Goal: Task Accomplishment & Management: Complete application form

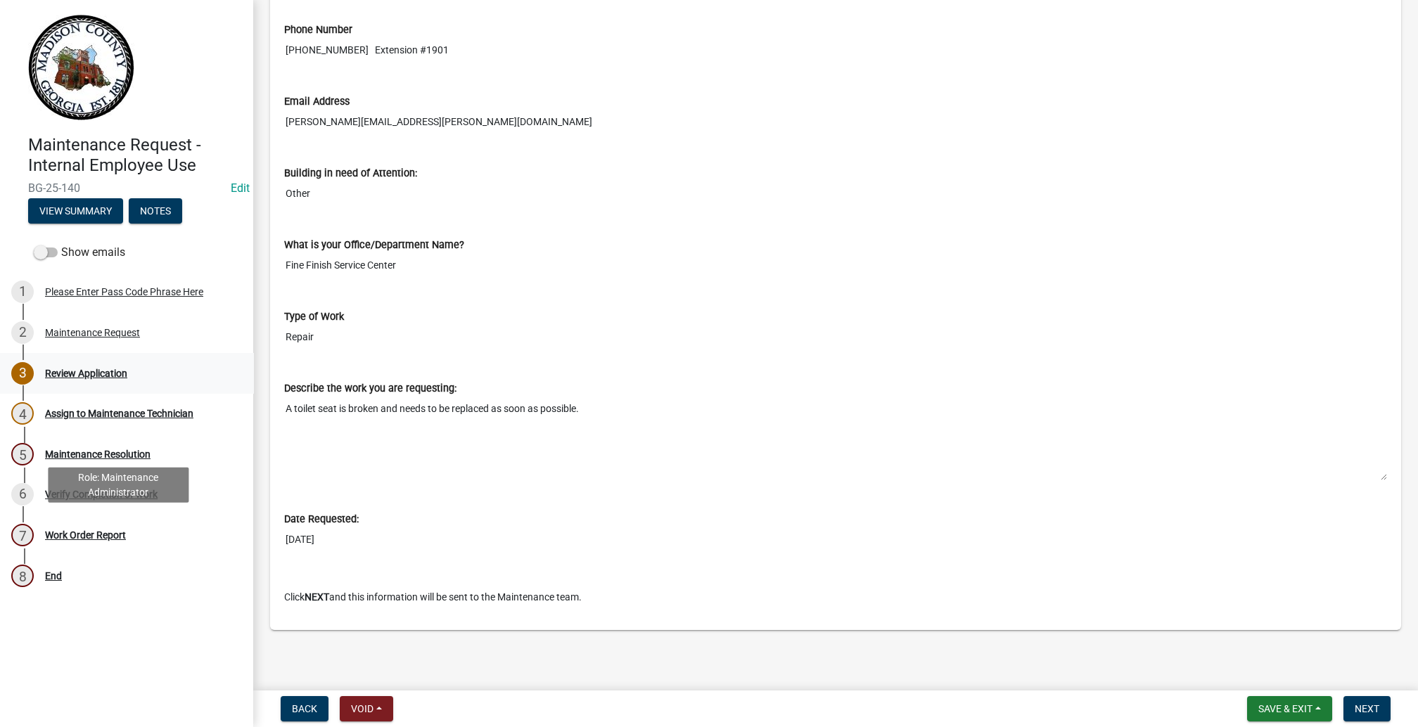
scroll to position [211, 0]
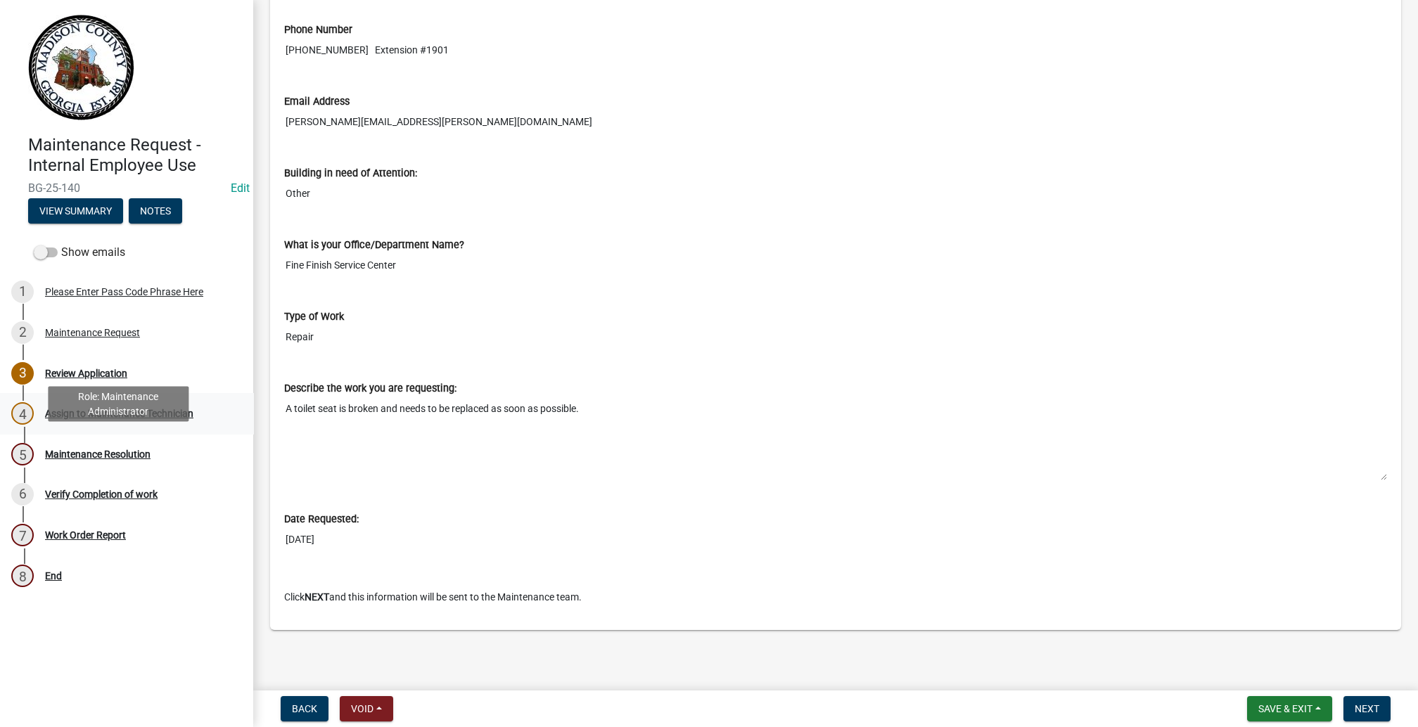
click at [100, 418] on div "Assign to Maintenance Technician" at bounding box center [119, 414] width 148 height 10
click at [34, 425] on div "4" at bounding box center [22, 413] width 23 height 23
click at [28, 425] on div "4" at bounding box center [22, 413] width 23 height 23
click at [1357, 703] on span "Next" at bounding box center [1367, 708] width 25 height 11
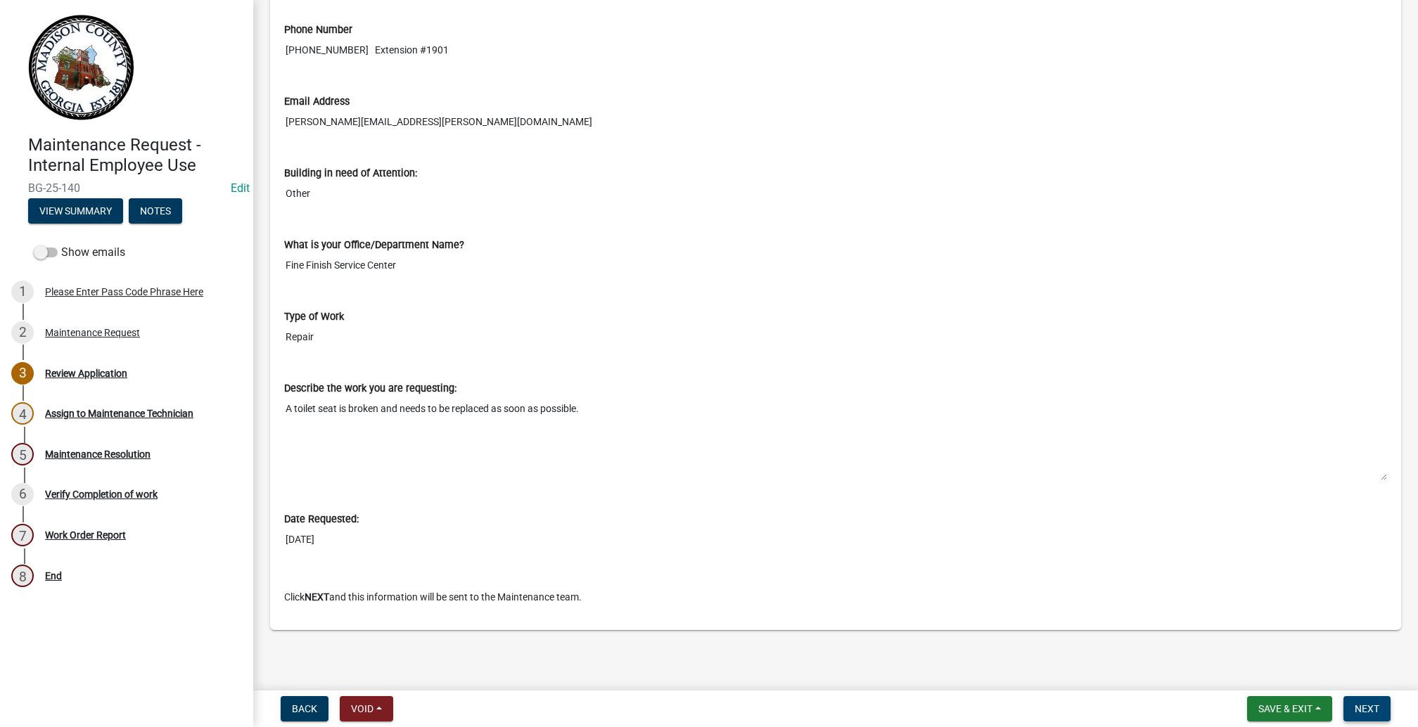
scroll to position [0, 0]
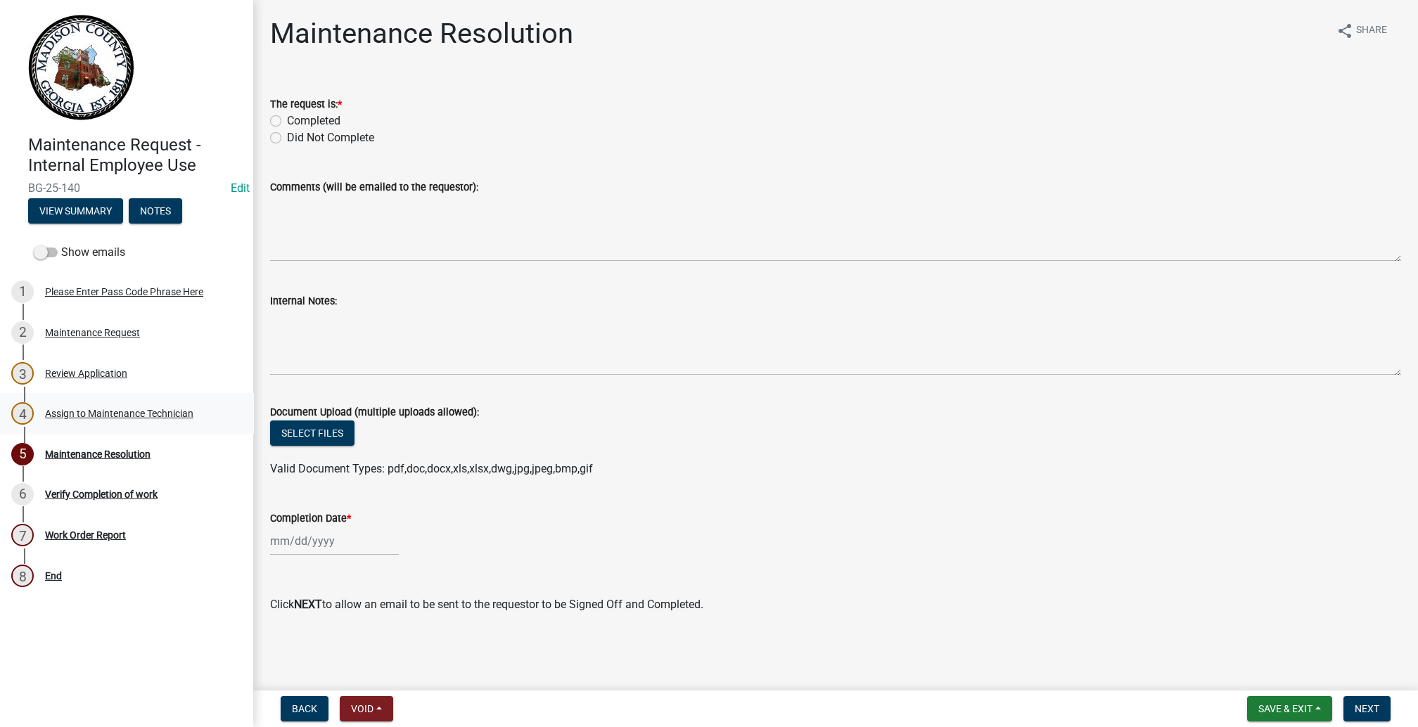
click at [34, 425] on div "4" at bounding box center [22, 413] width 23 height 23
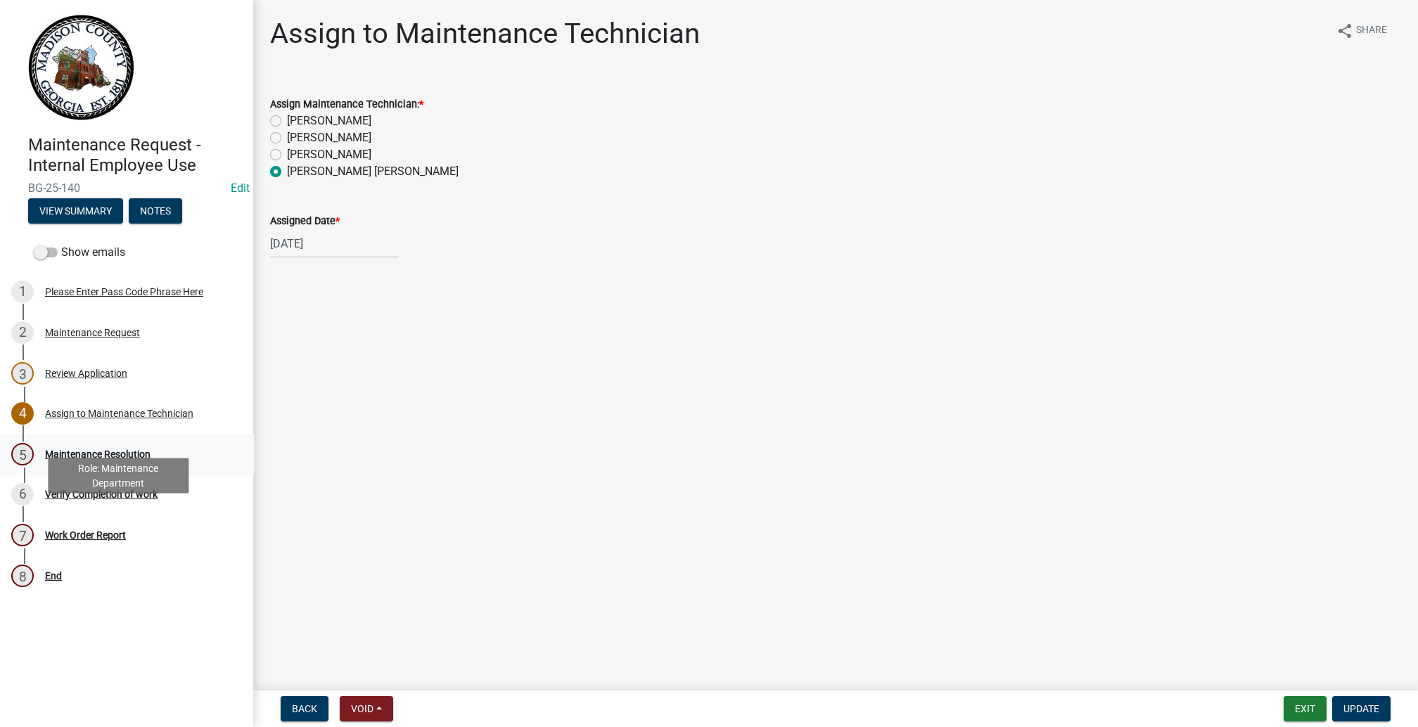
click at [34, 466] on div "5" at bounding box center [22, 454] width 23 height 23
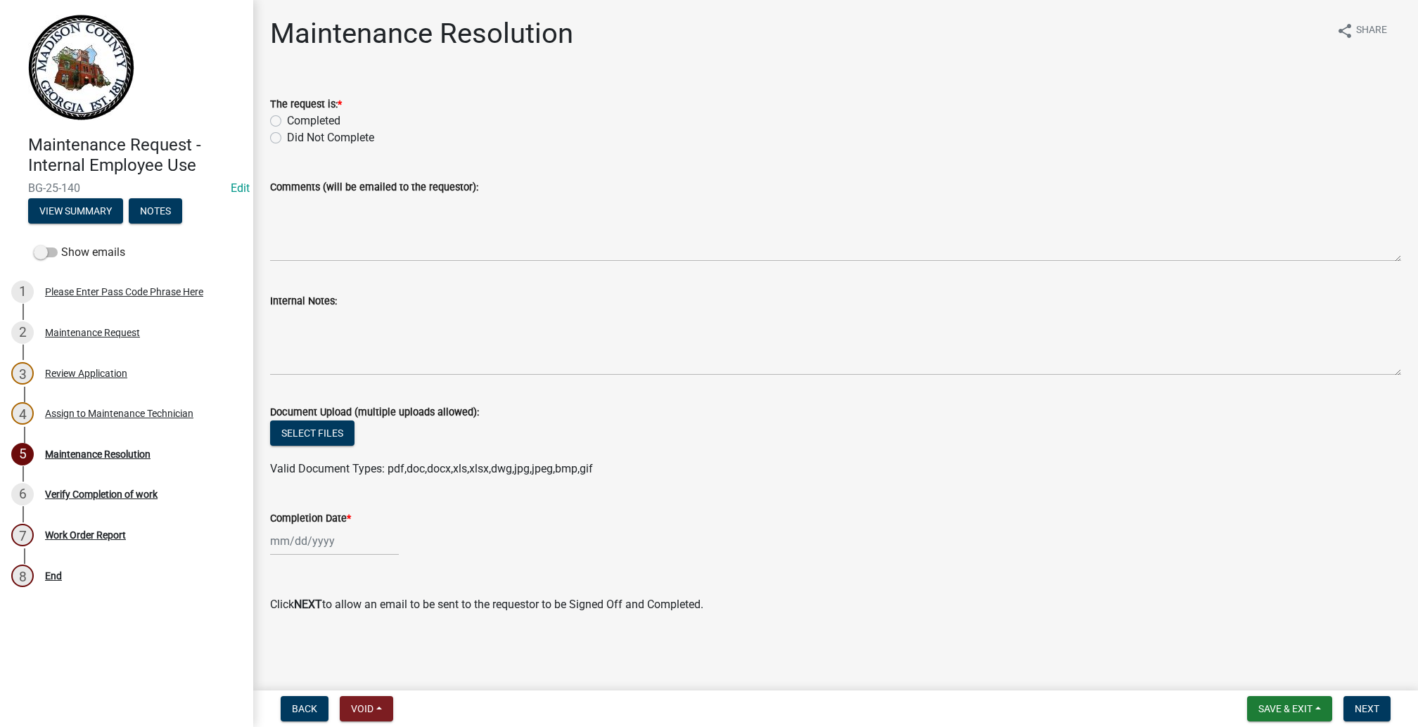
click at [290, 129] on label "Completed" at bounding box center [313, 121] width 53 height 17
click at [290, 122] on input "Completed" at bounding box center [291, 117] width 9 height 9
radio input "true"
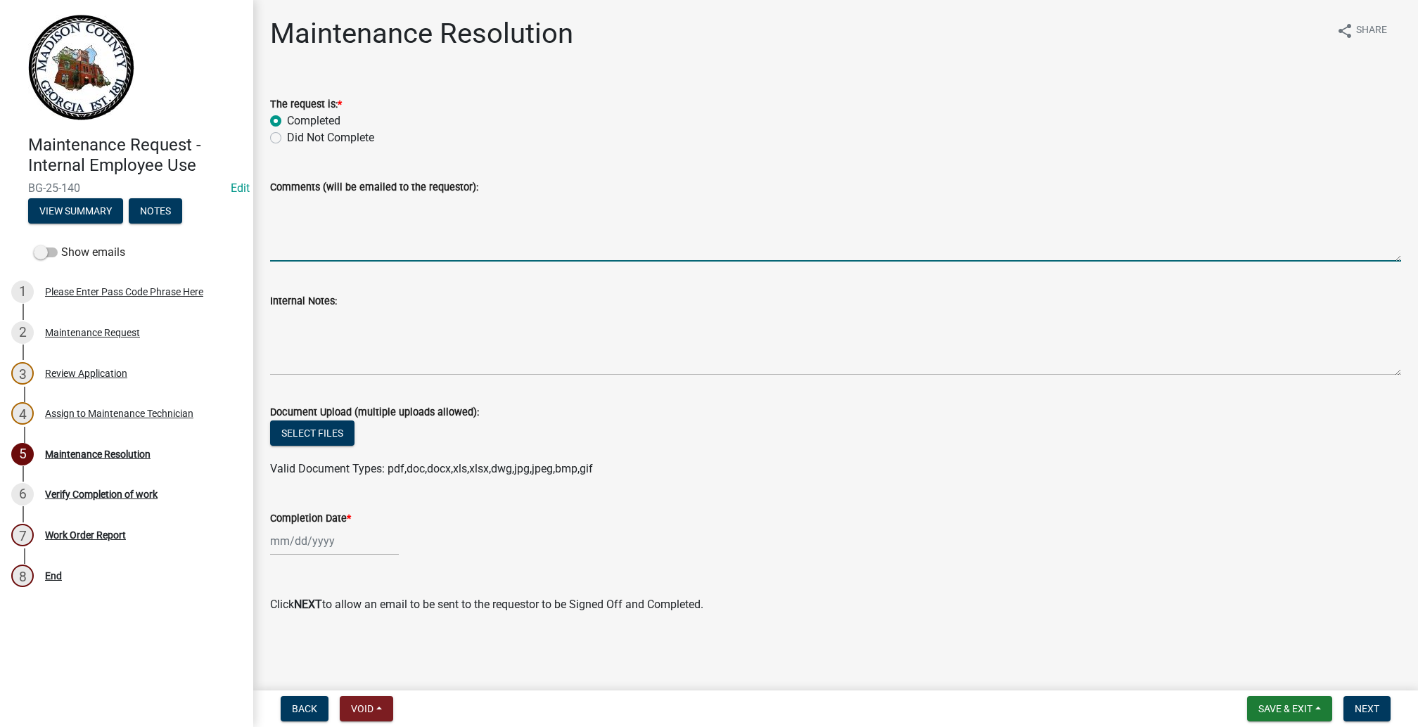
click at [313, 262] on textarea "Comments (will be emailed to the requestor):" at bounding box center [835, 229] width 1131 height 66
type textarea "Seat was broken beyond repair, I replaced it whit a new one and is working as s…"
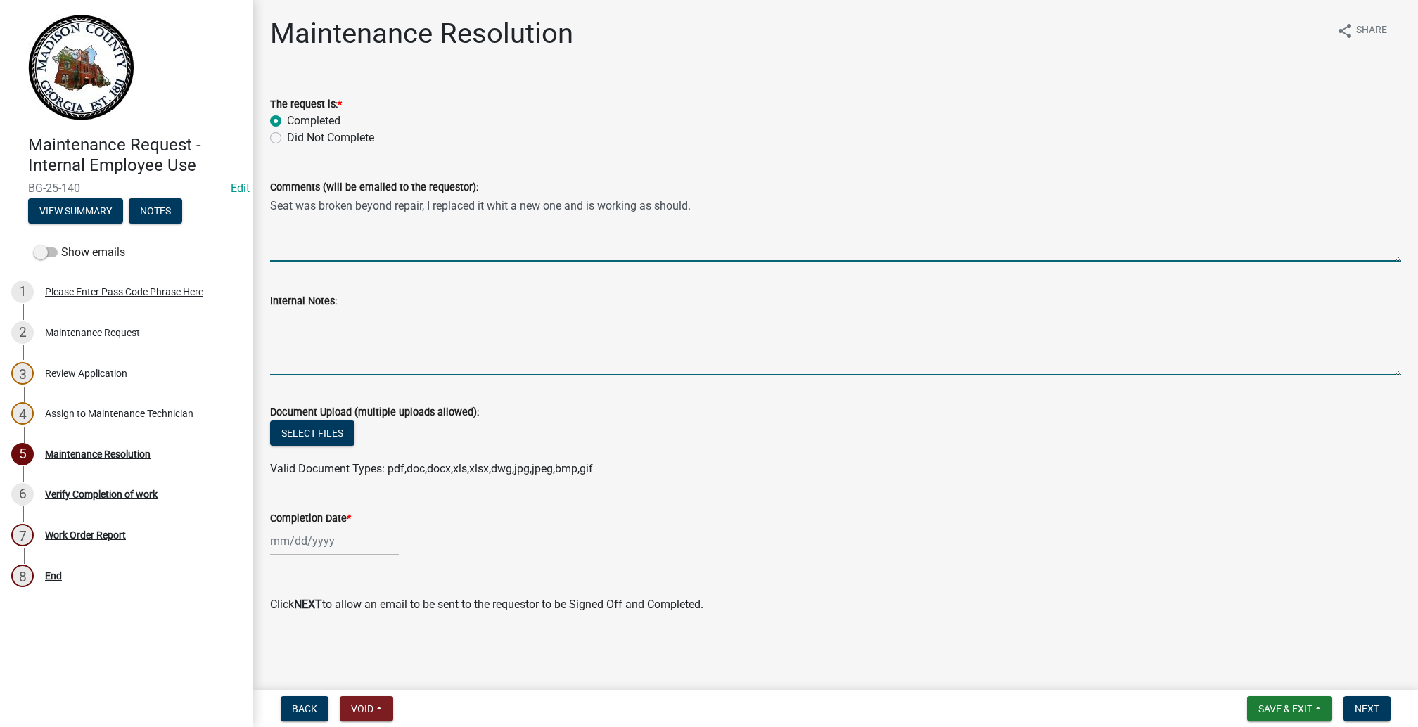
click at [316, 376] on textarea "Internal Notes:" at bounding box center [835, 342] width 1131 height 66
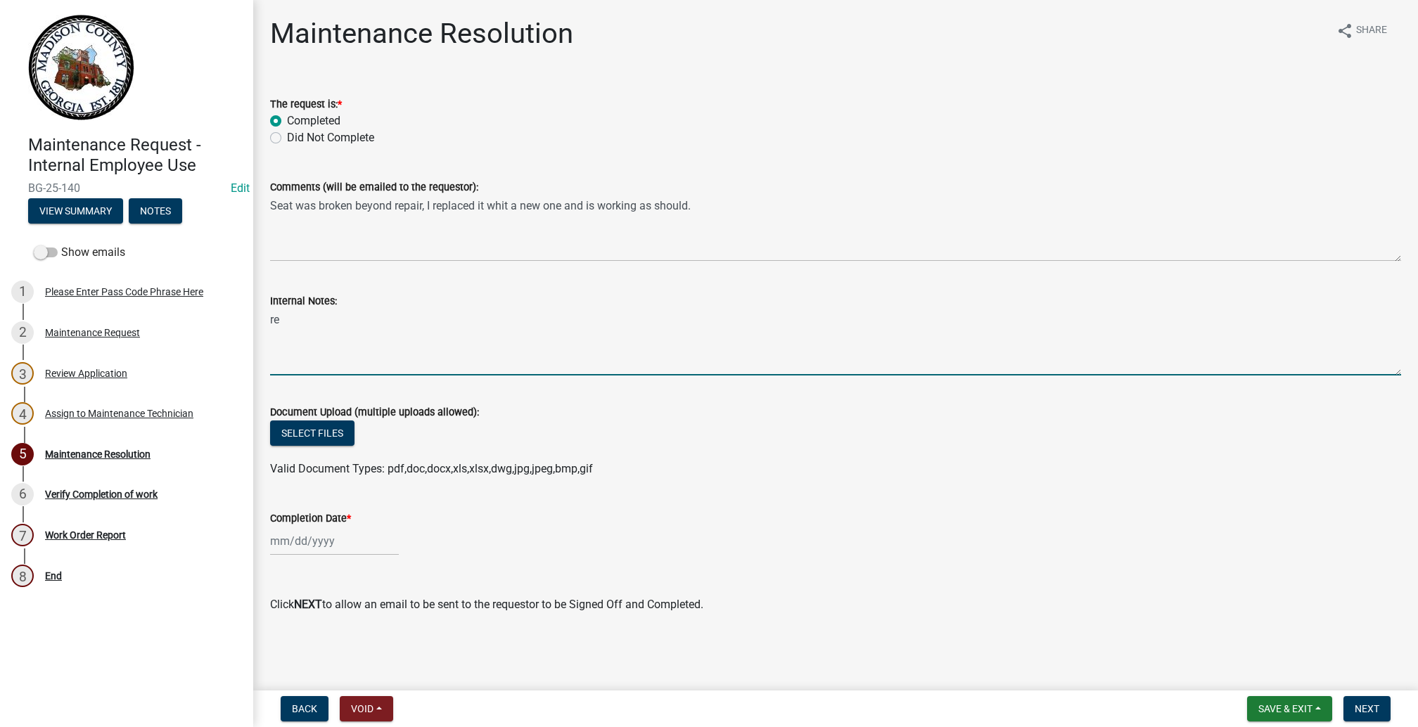
type textarea "r"
type textarea "Reused seat."
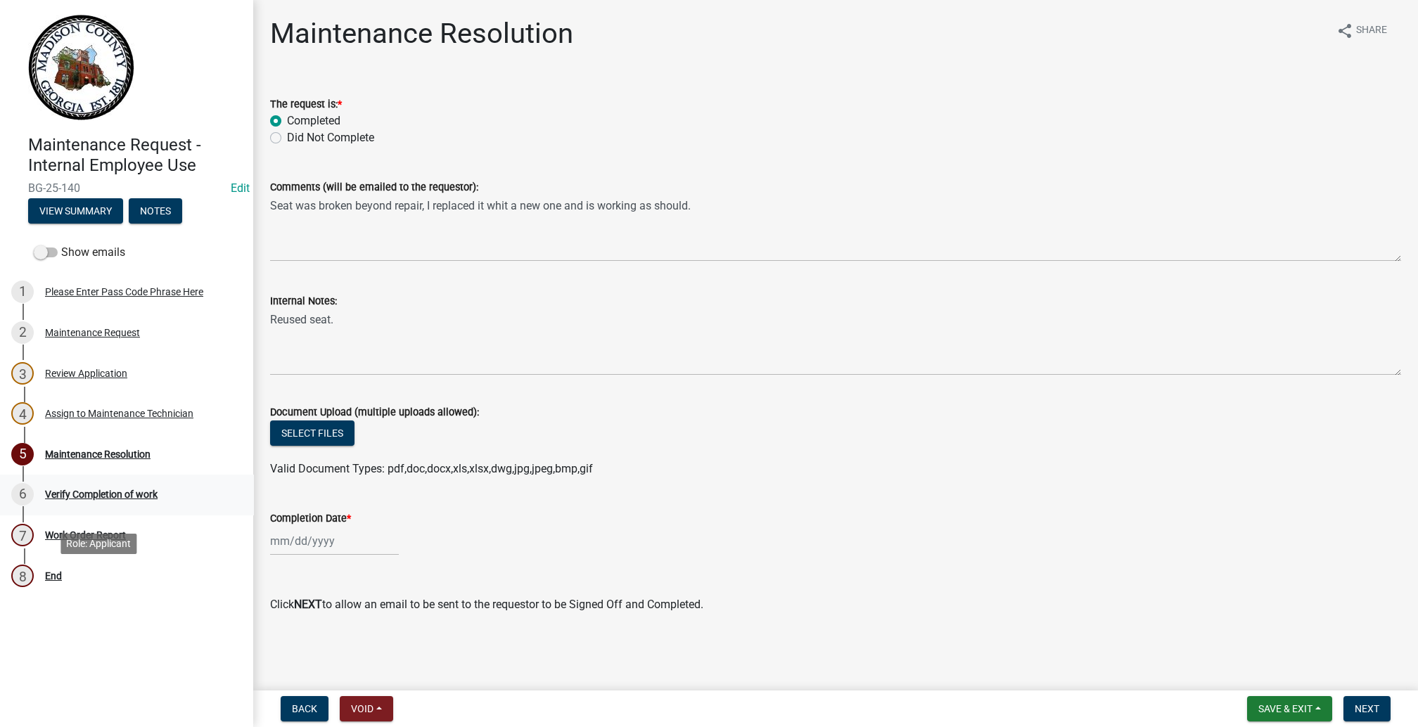
click at [33, 506] on div "6" at bounding box center [22, 494] width 23 height 23
click at [34, 506] on div "6" at bounding box center [22, 494] width 23 height 23
click at [112, 499] on div "Verify Completion of work" at bounding box center [101, 495] width 113 height 10
click at [1355, 703] on span "Next" at bounding box center [1367, 708] width 25 height 11
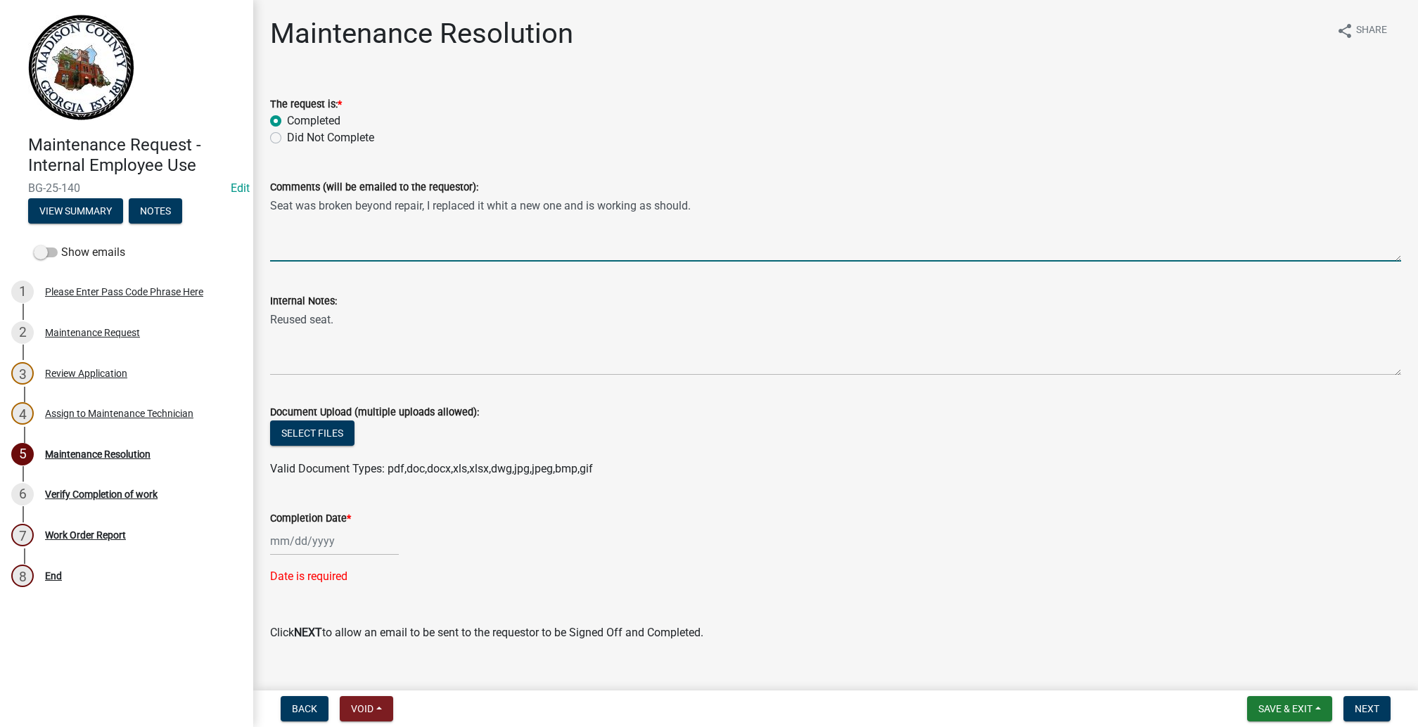
click at [632, 262] on textarea "Seat was broken beyond repair, I replaced it whit a new one and is working as s…" at bounding box center [835, 229] width 1131 height 66
click at [619, 262] on textarea "Seat was broken beyond repair, I replaced it wt a new one and is working as sho…" at bounding box center [835, 229] width 1131 height 66
click at [621, 262] on textarea "Seat was broken beyond repair, I replaced it wt a new one and is working as sho…" at bounding box center [835, 229] width 1131 height 66
click at [622, 262] on textarea "Seat was broken beyond repair, I replaced it wt a new one and is working as sho…" at bounding box center [835, 229] width 1131 height 66
click at [907, 262] on textarea "Seat was broken beyond repair, I replaced it with a new one and is working as s…" at bounding box center [835, 229] width 1131 height 66
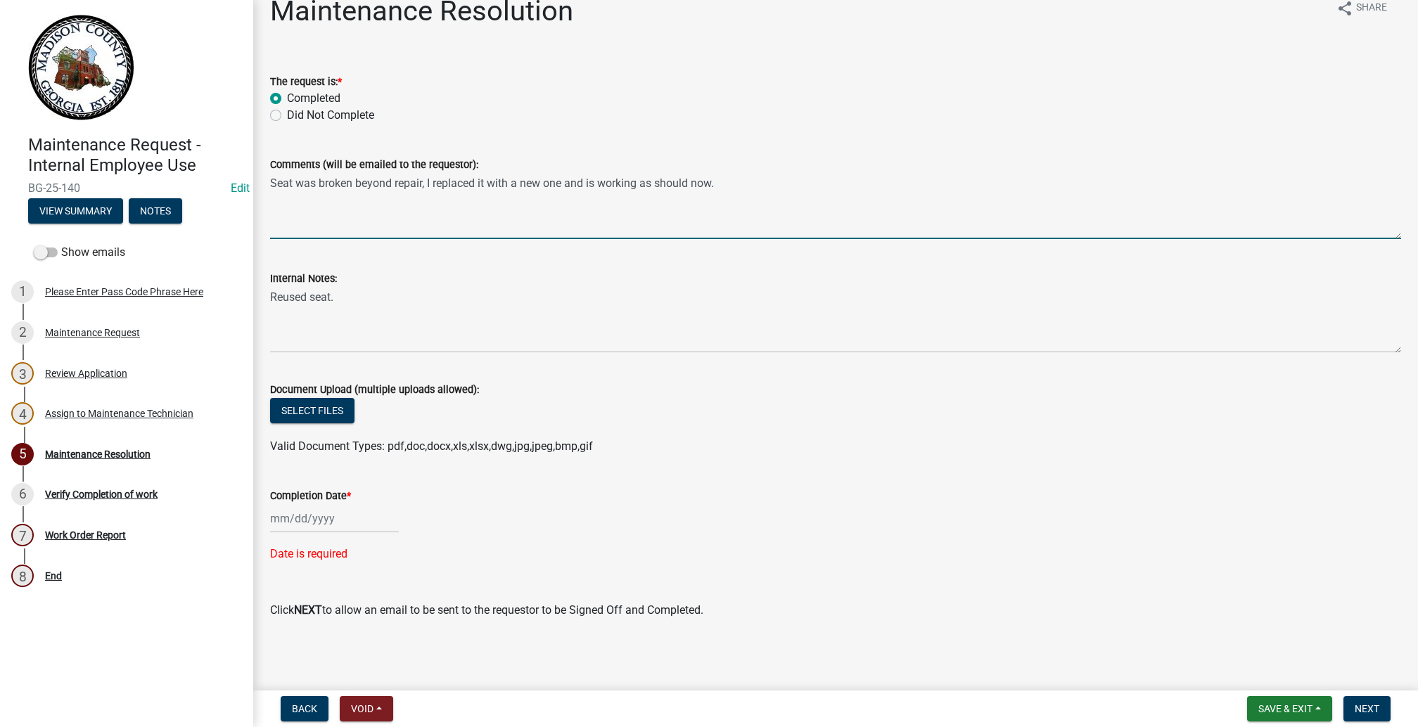
scroll to position [316, 0]
type textarea "Seat was broken beyond repair, I replaced it with a new one and is working as s…"
click at [339, 504] on div at bounding box center [334, 518] width 129 height 29
select select "10"
select select "2025"
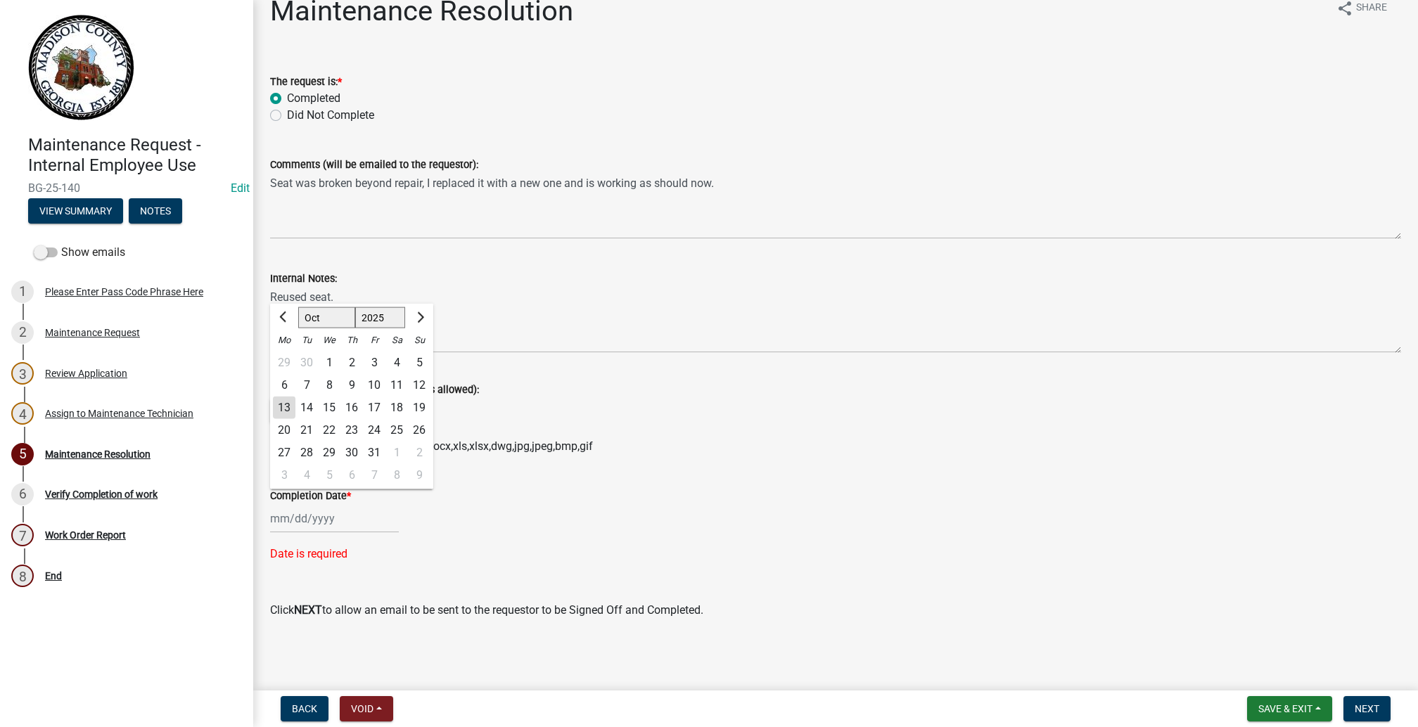
click at [295, 397] on div "13" at bounding box center [284, 408] width 23 height 23
type input "[DATE]"
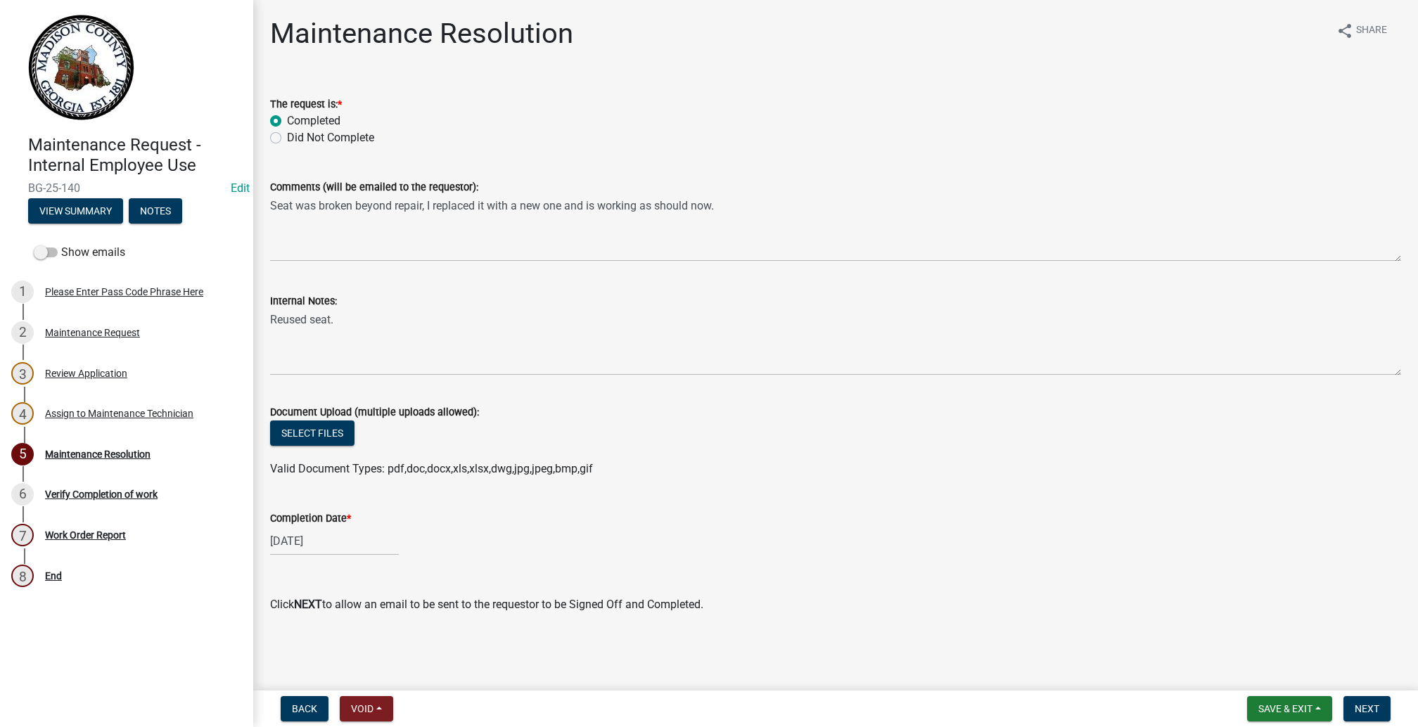
scroll to position [312, 0]
click at [1355, 703] on span "Next" at bounding box center [1367, 708] width 25 height 11
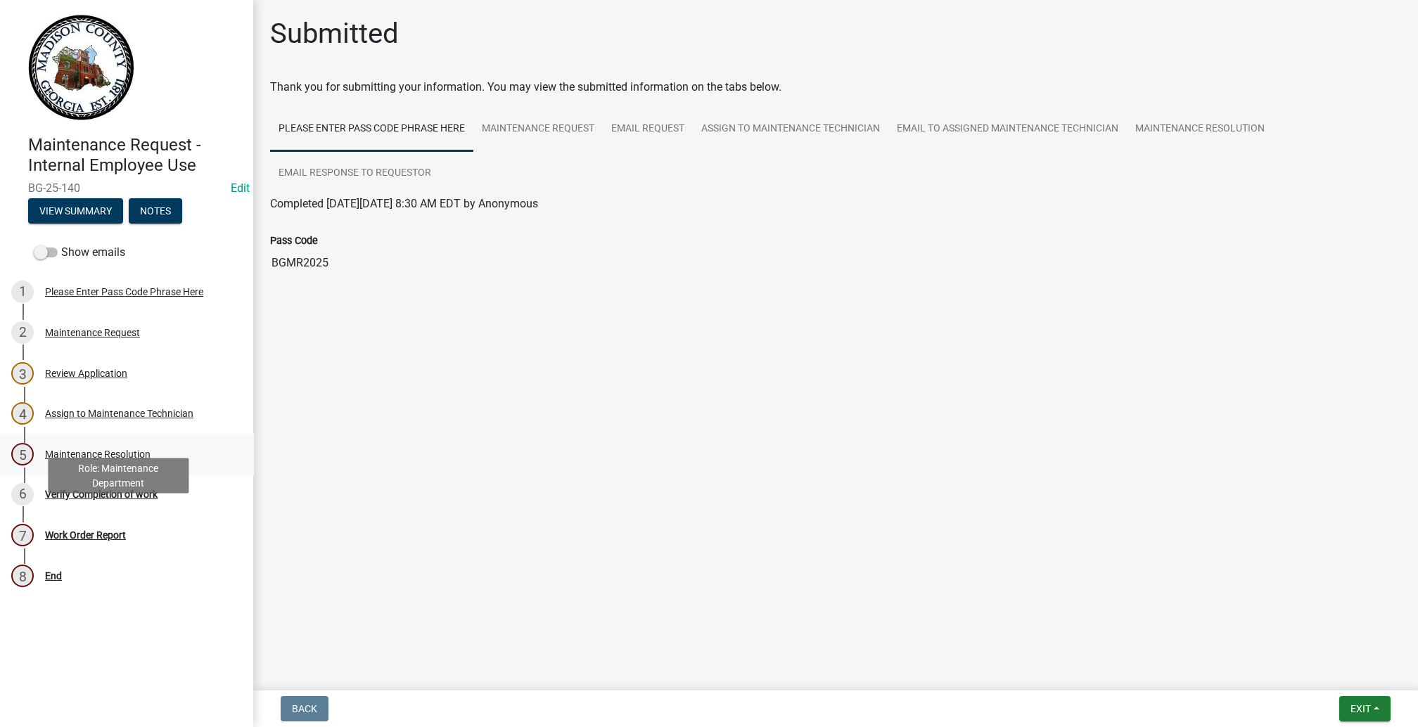
scroll to position [252, 0]
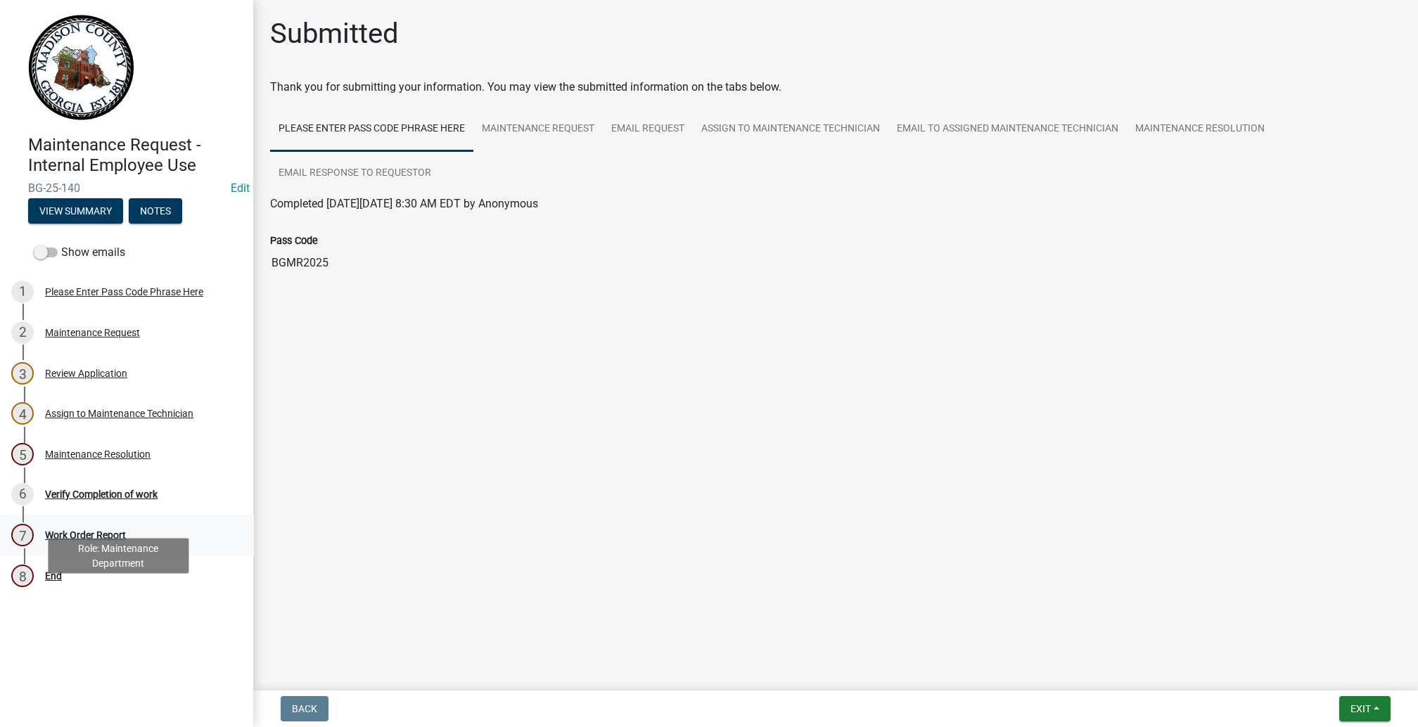
click at [34, 546] on div "7" at bounding box center [22, 535] width 23 height 23
click at [28, 506] on div "6" at bounding box center [22, 494] width 23 height 23
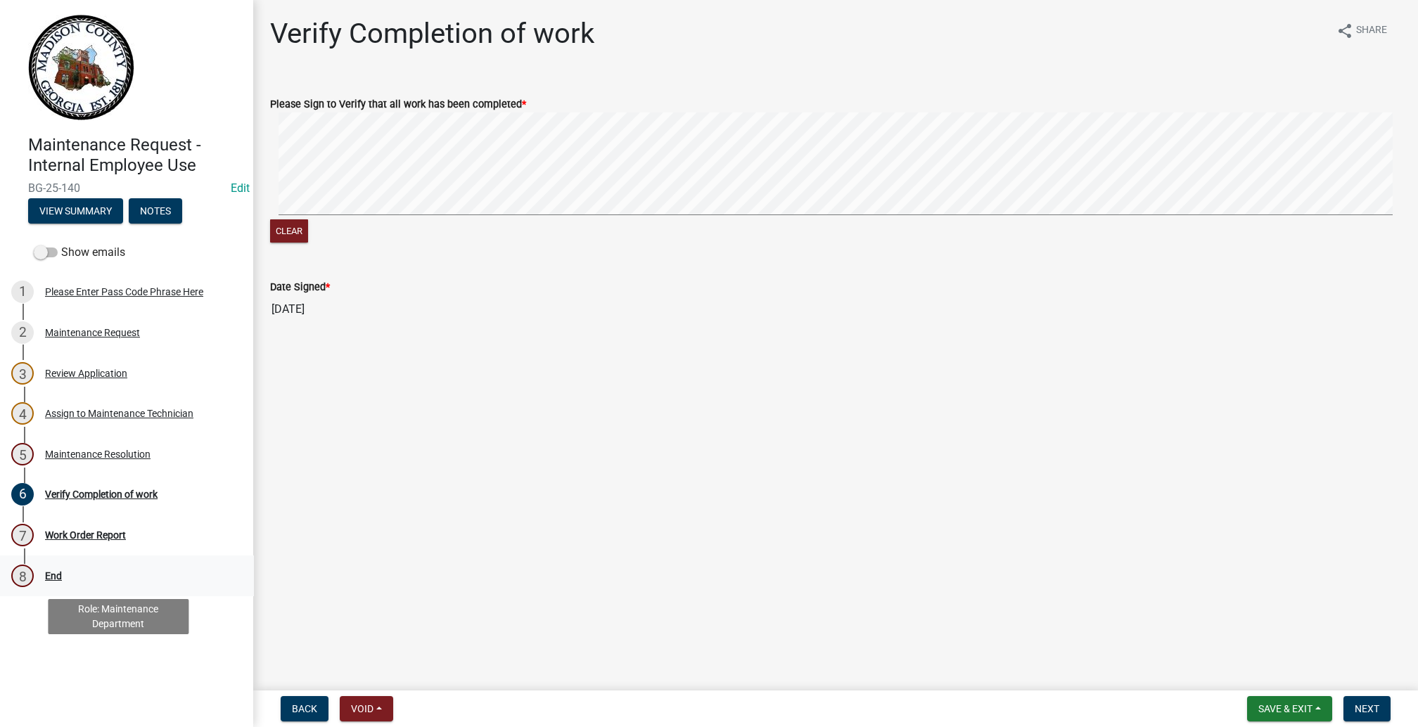
click at [62, 581] on div "End" at bounding box center [53, 576] width 17 height 10
click at [1355, 703] on span "Next" at bounding box center [1367, 708] width 25 height 11
click at [317, 703] on span "Back" at bounding box center [304, 708] width 25 height 11
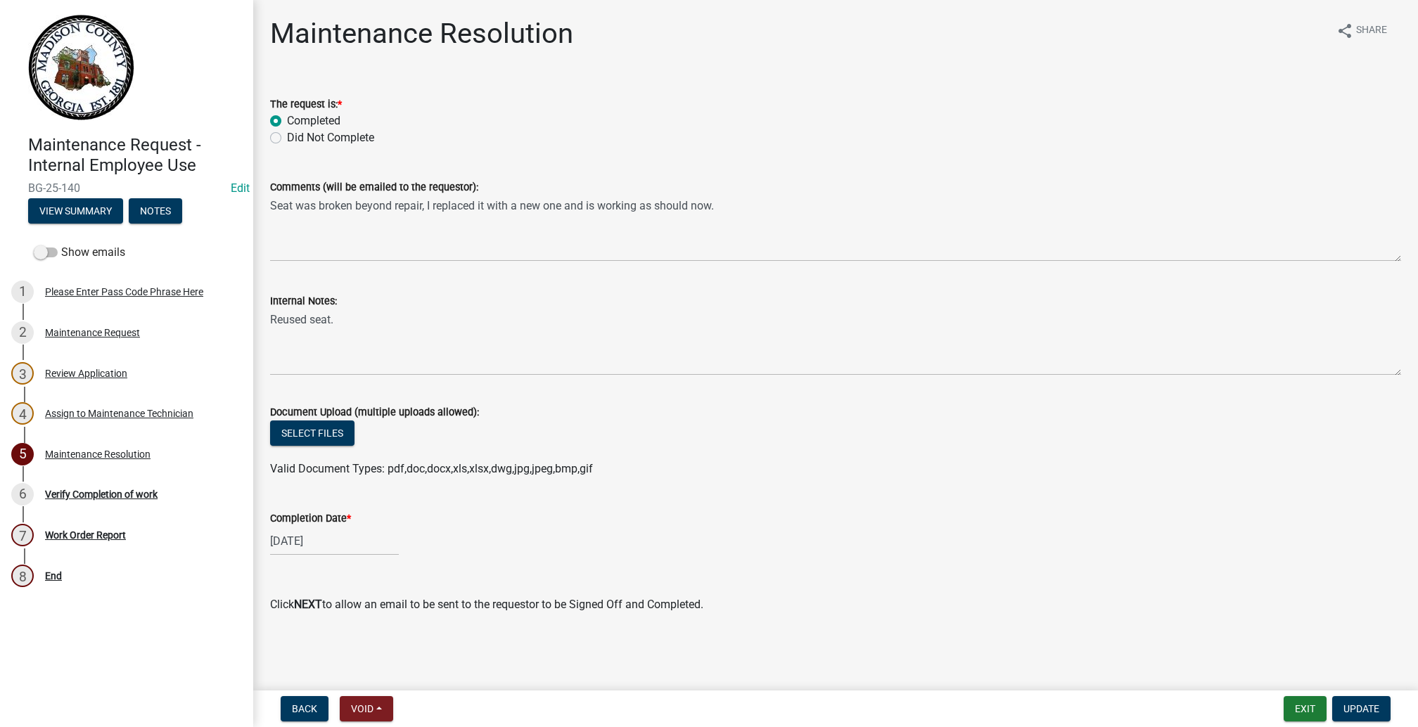
scroll to position [312, 0]
click at [1343, 706] on span "Update" at bounding box center [1361, 708] width 36 height 11
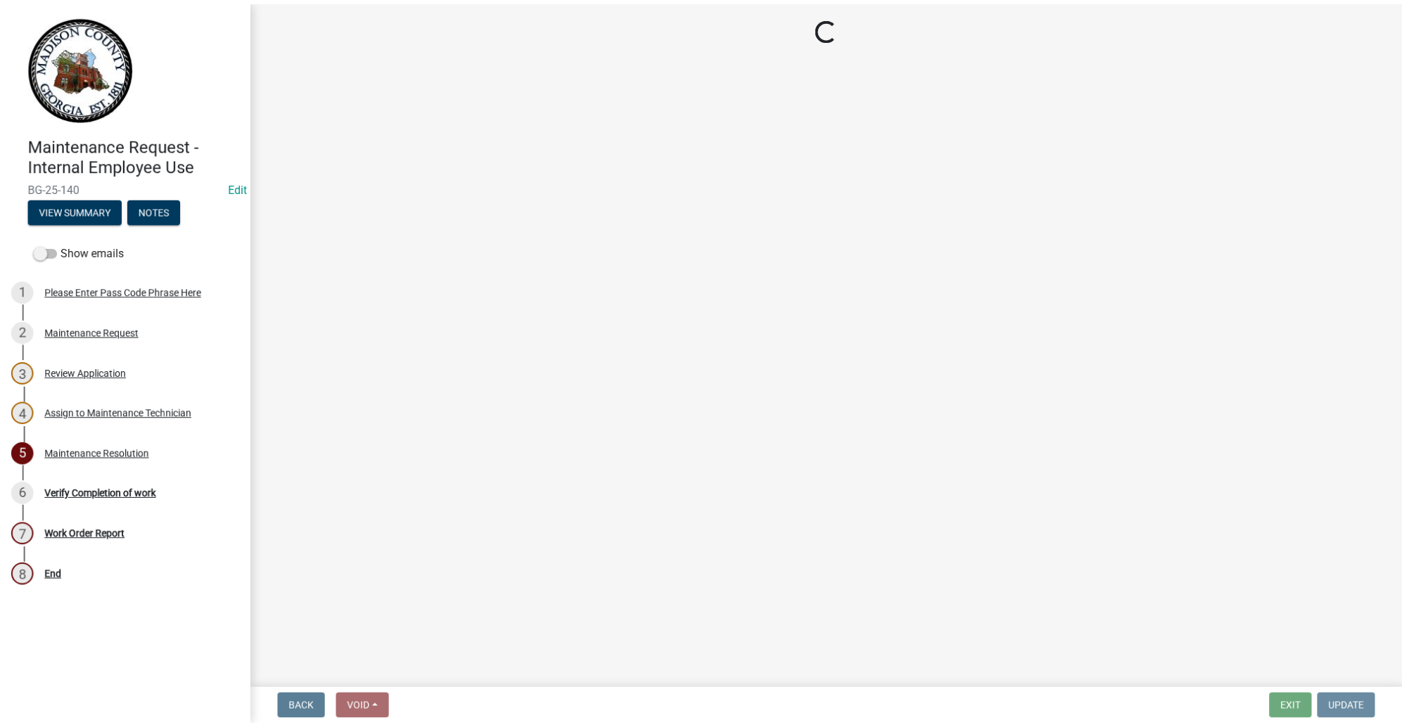
scroll to position [0, 0]
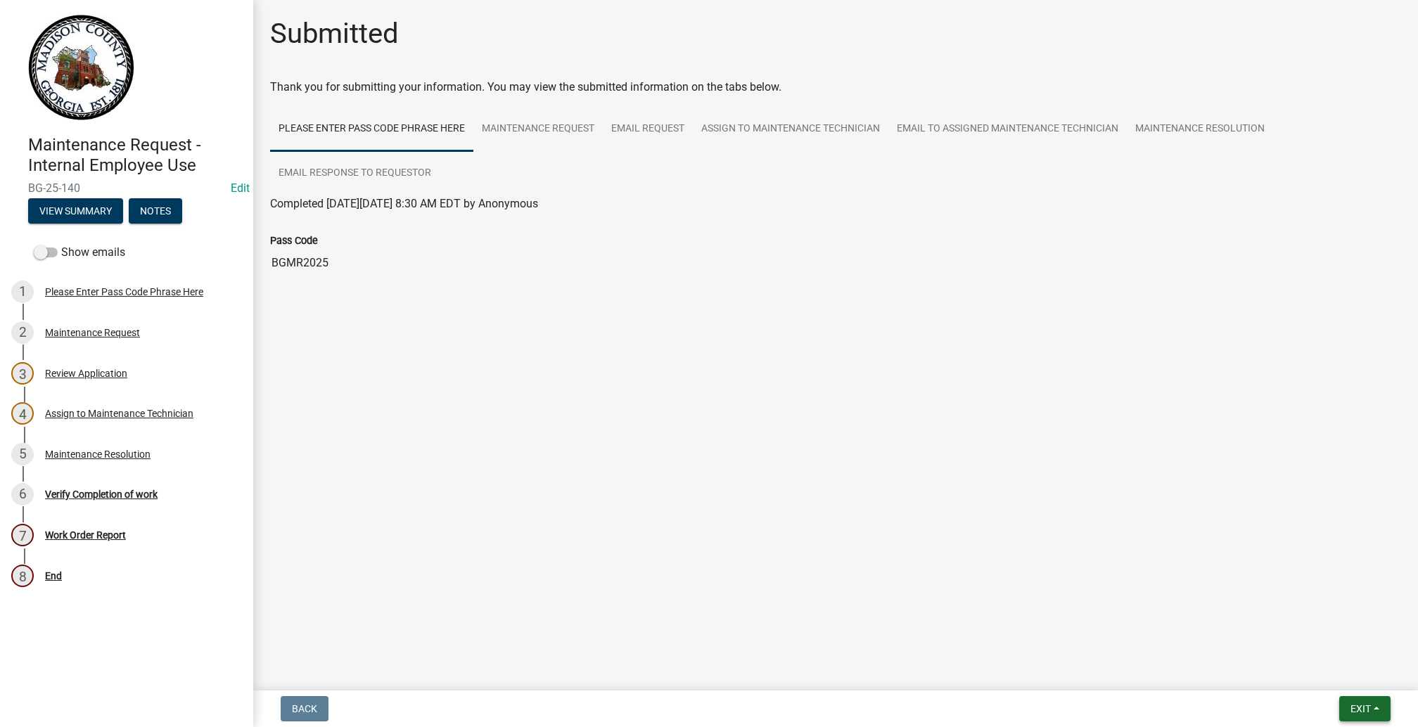
click at [1356, 696] on button "Exit" at bounding box center [1364, 708] width 51 height 25
click at [1296, 648] on button "Save & Exit" at bounding box center [1334, 660] width 113 height 34
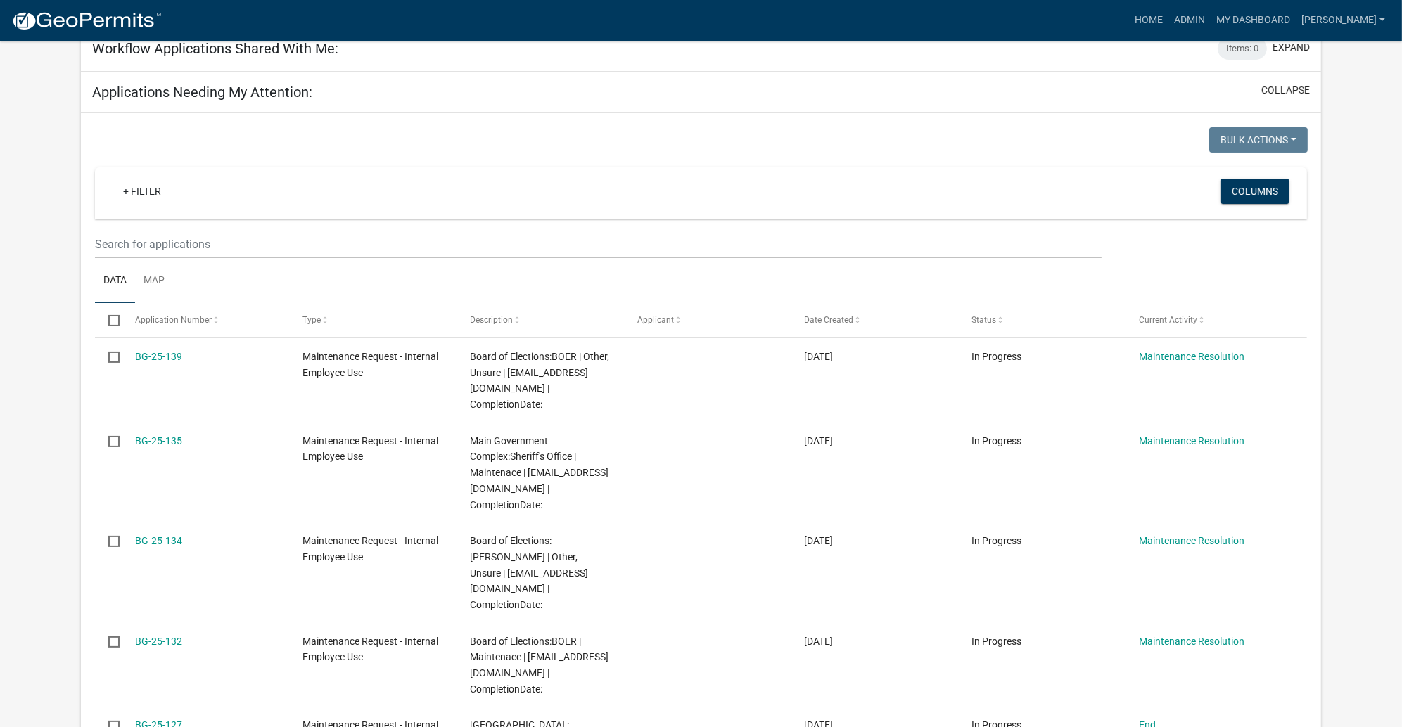
scroll to position [316, 0]
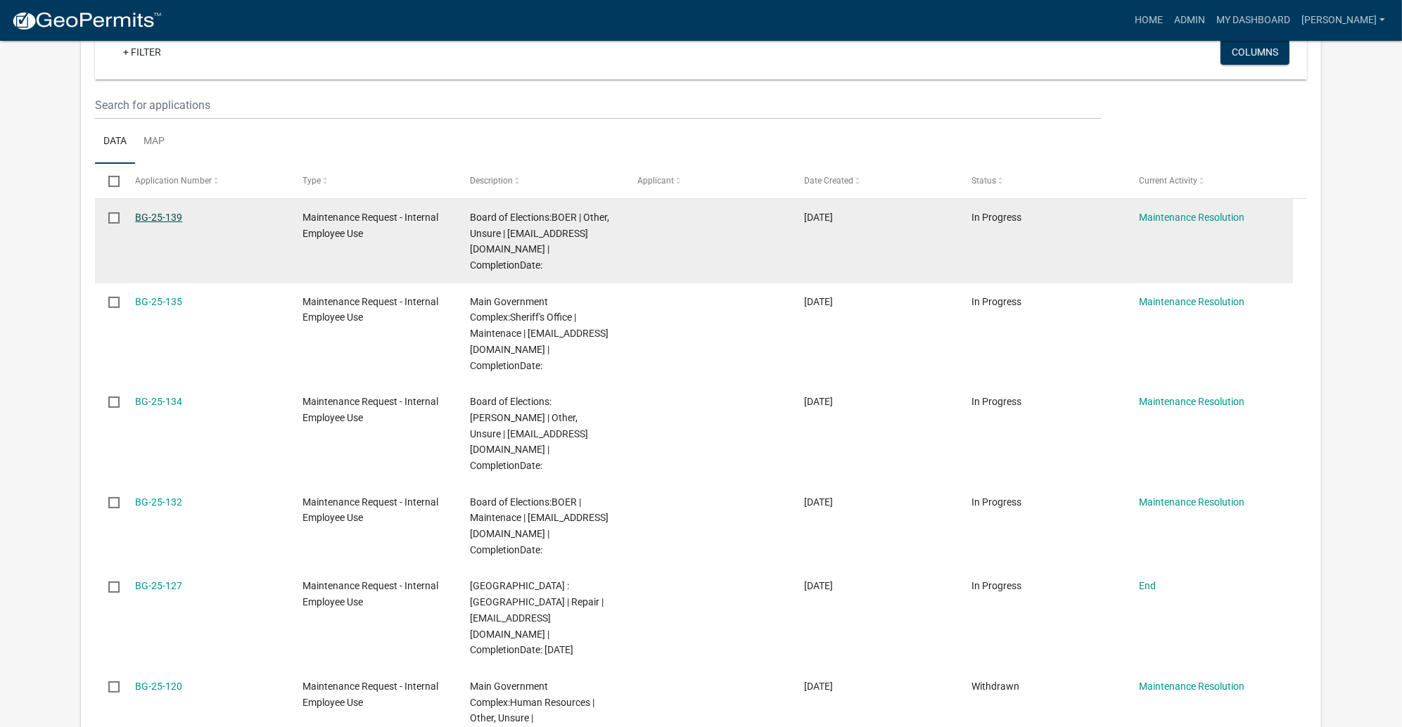
click at [169, 223] on link "BG-25-139" at bounding box center [158, 217] width 47 height 11
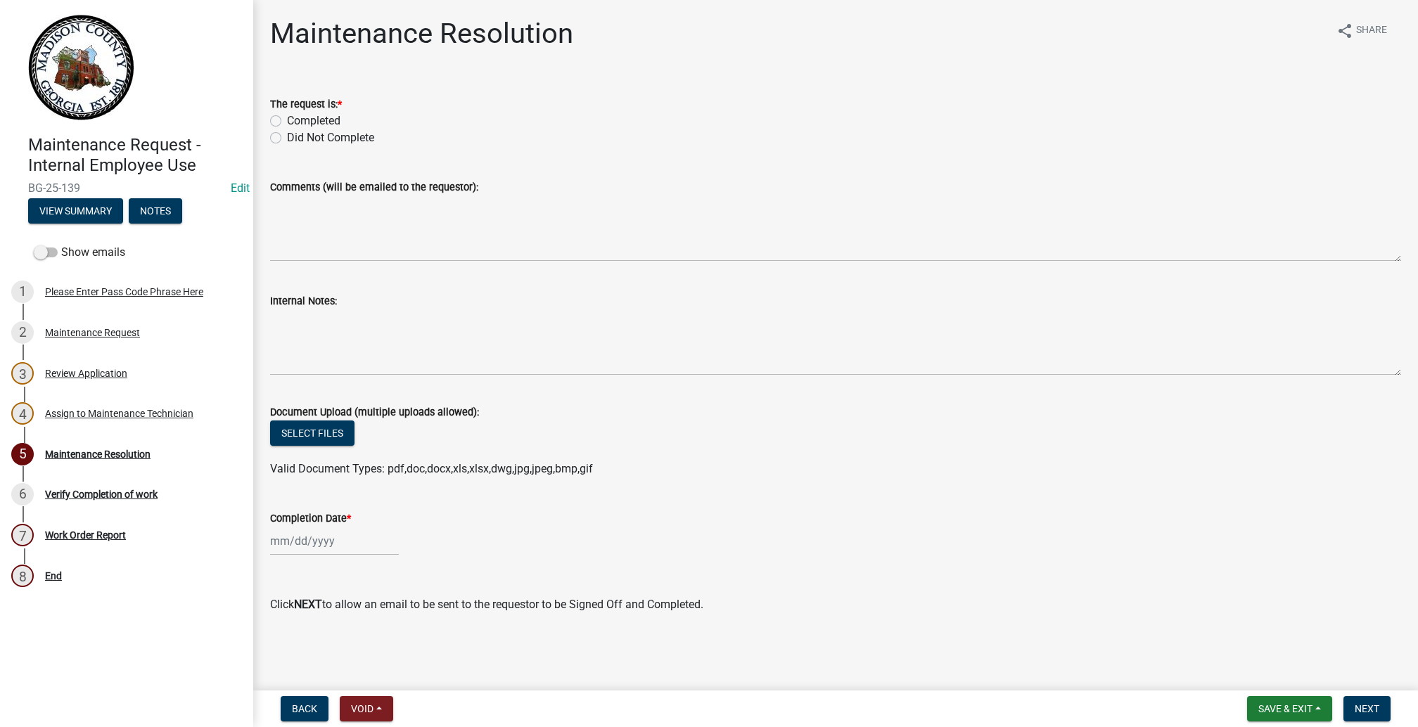
click at [290, 129] on label "Completed" at bounding box center [313, 121] width 53 height 17
click at [290, 122] on input "Completed" at bounding box center [291, 117] width 9 height 9
radio input "true"
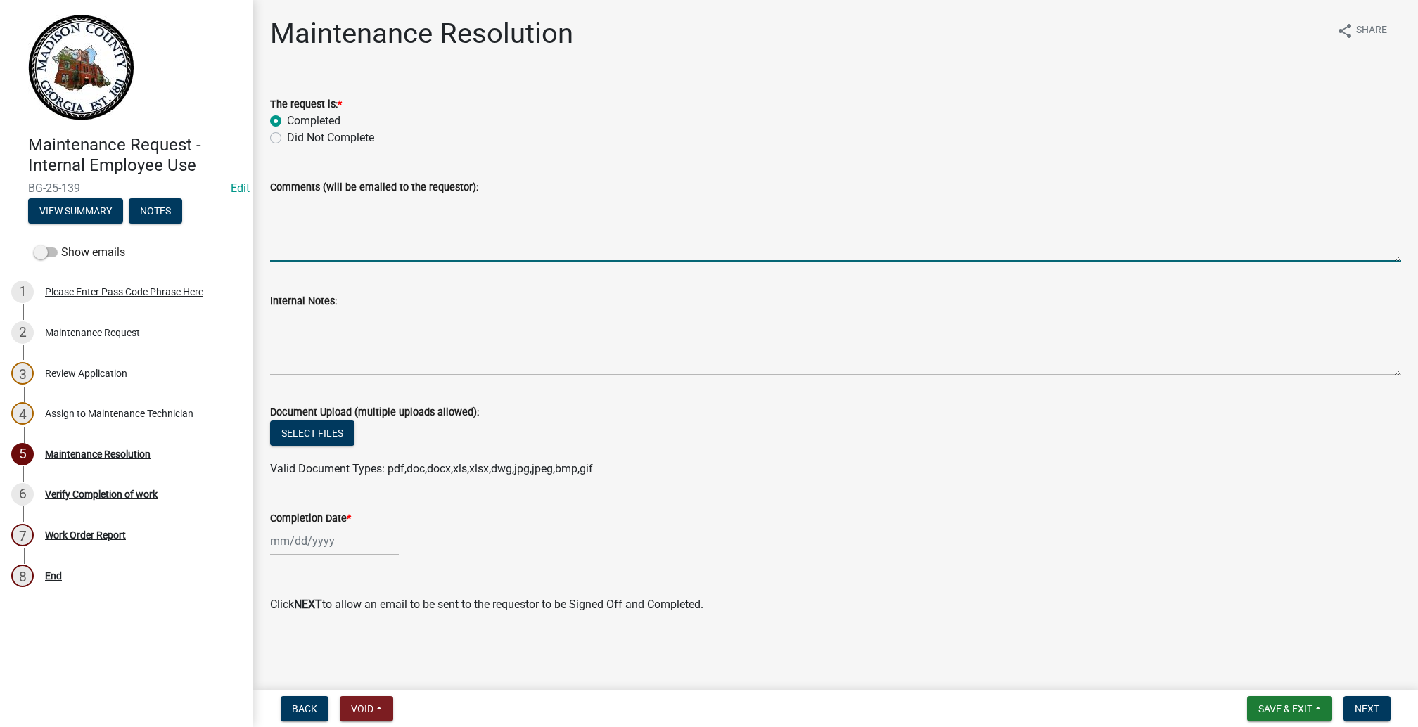
click at [379, 262] on textarea "Comments (will be emailed to the requestor):" at bounding box center [835, 229] width 1131 height 66
type textarea "delivered liners"
click at [298, 527] on div at bounding box center [334, 541] width 129 height 29
select select "10"
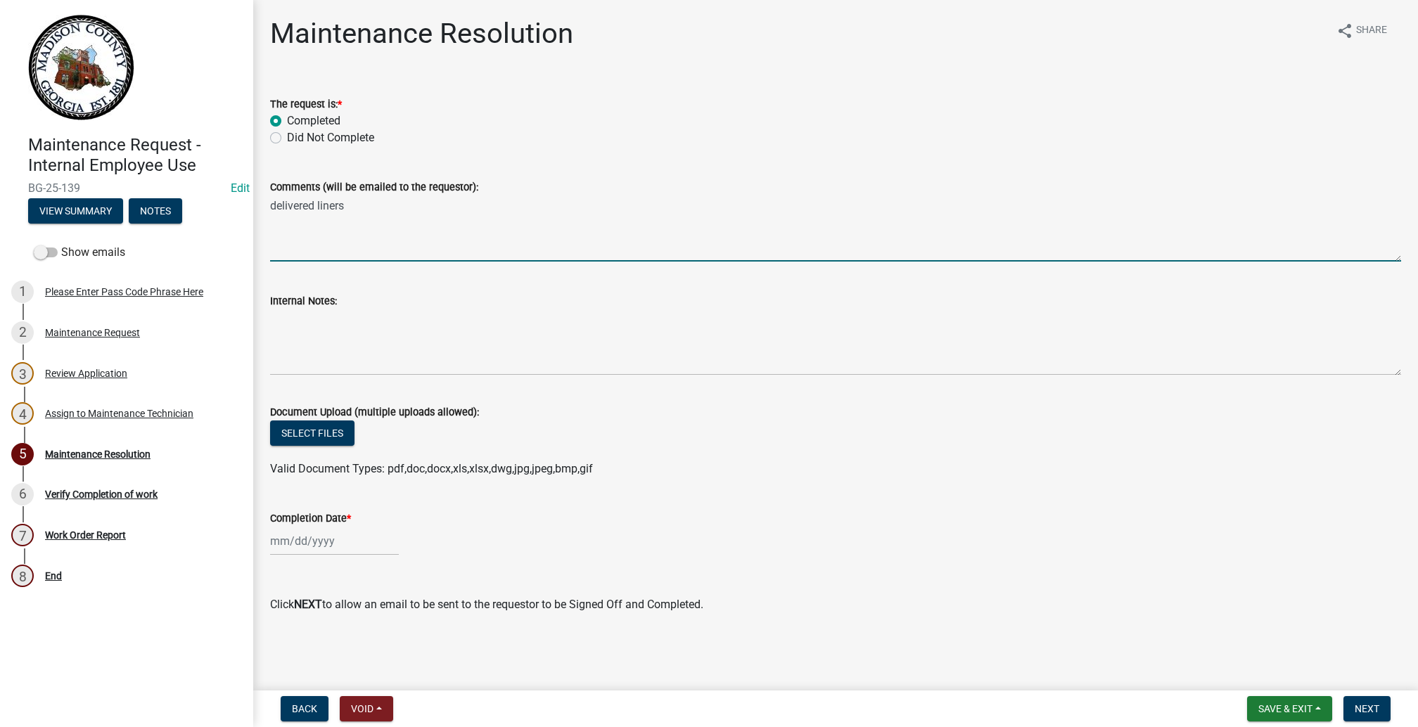
select select "2025"
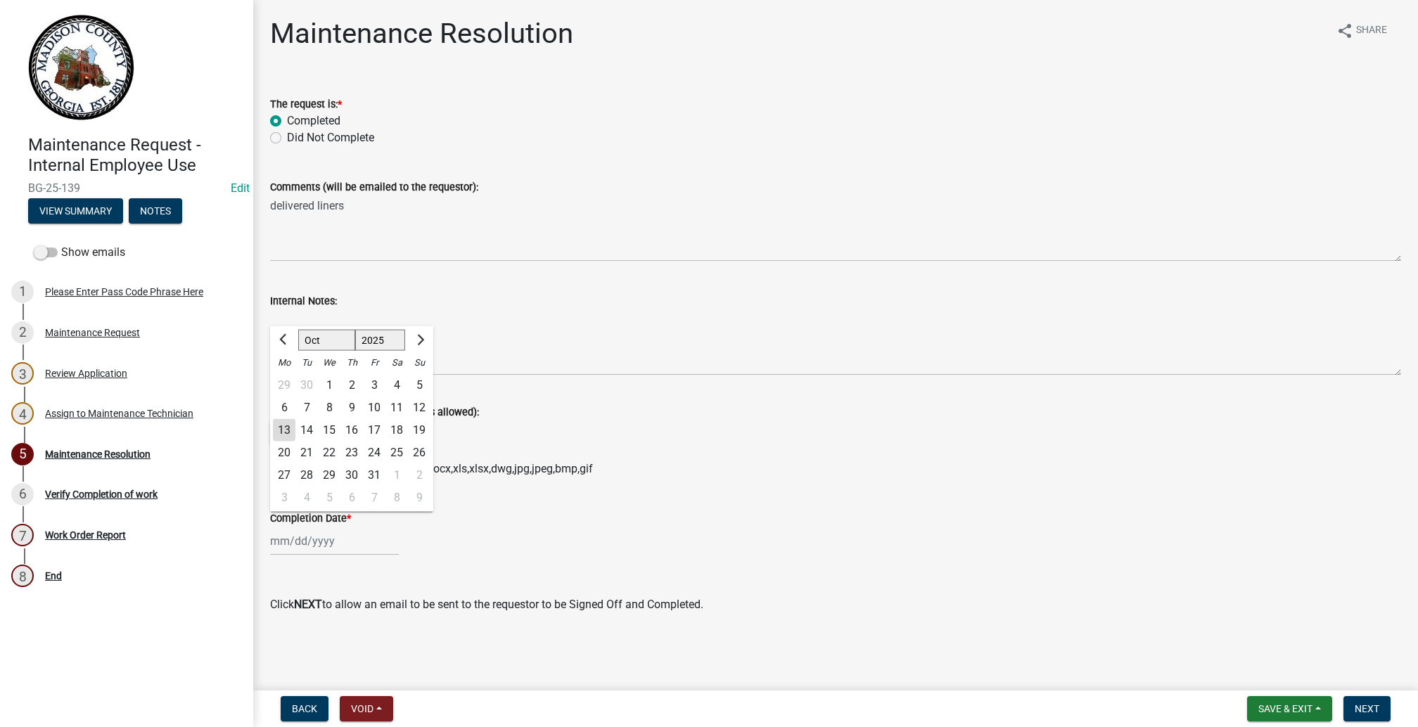
click at [295, 419] on div "13" at bounding box center [284, 430] width 23 height 23
type input "[DATE]"
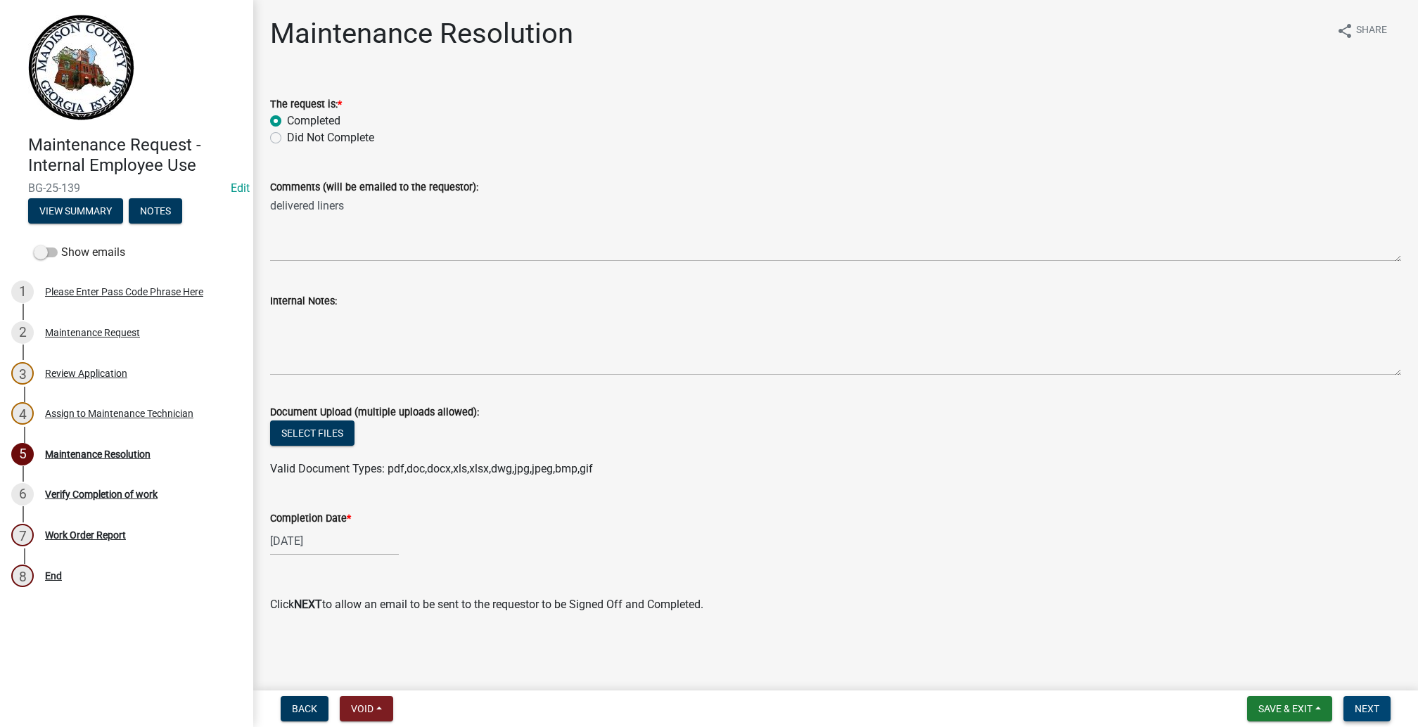
click at [1355, 703] on span "Next" at bounding box center [1367, 708] width 25 height 11
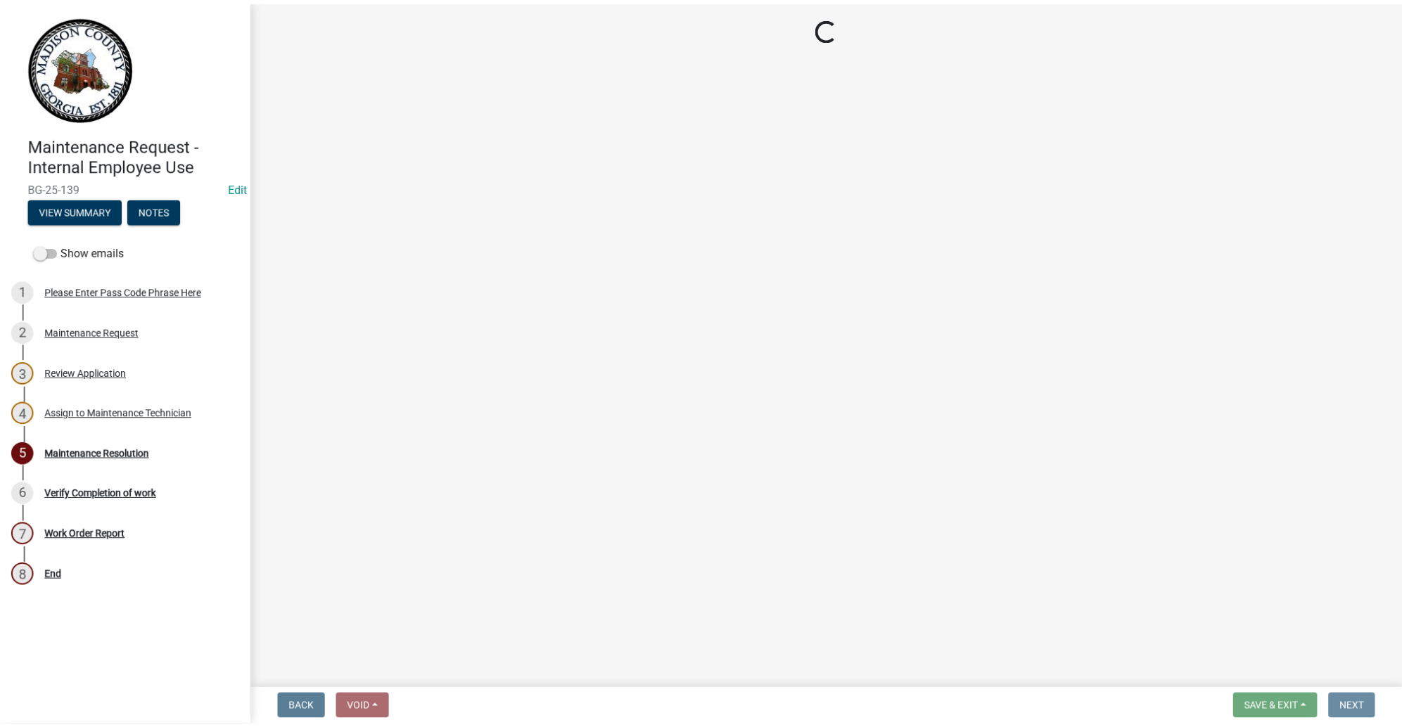
scroll to position [0, 0]
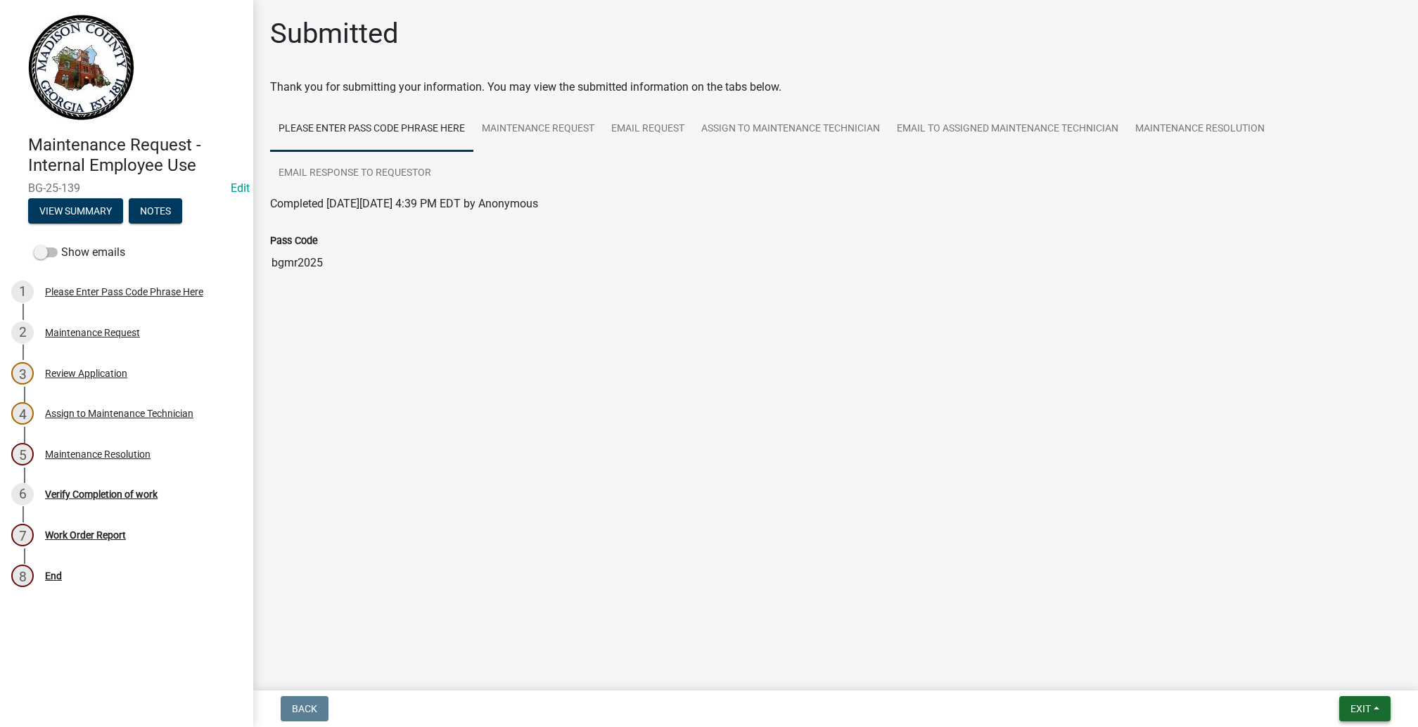
click at [1351, 703] on span "Exit" at bounding box center [1360, 708] width 20 height 11
click at [1278, 653] on button "Save & Exit" at bounding box center [1334, 660] width 113 height 34
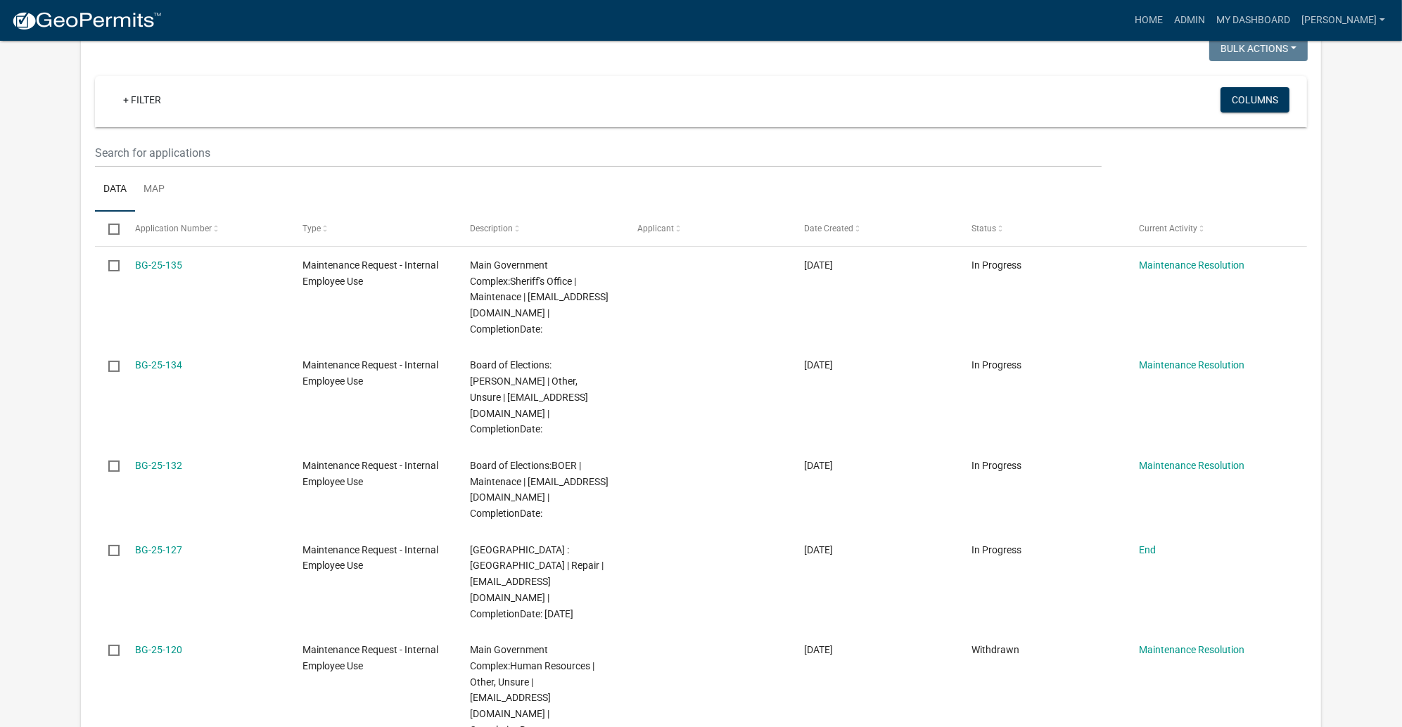
scroll to position [316, 0]
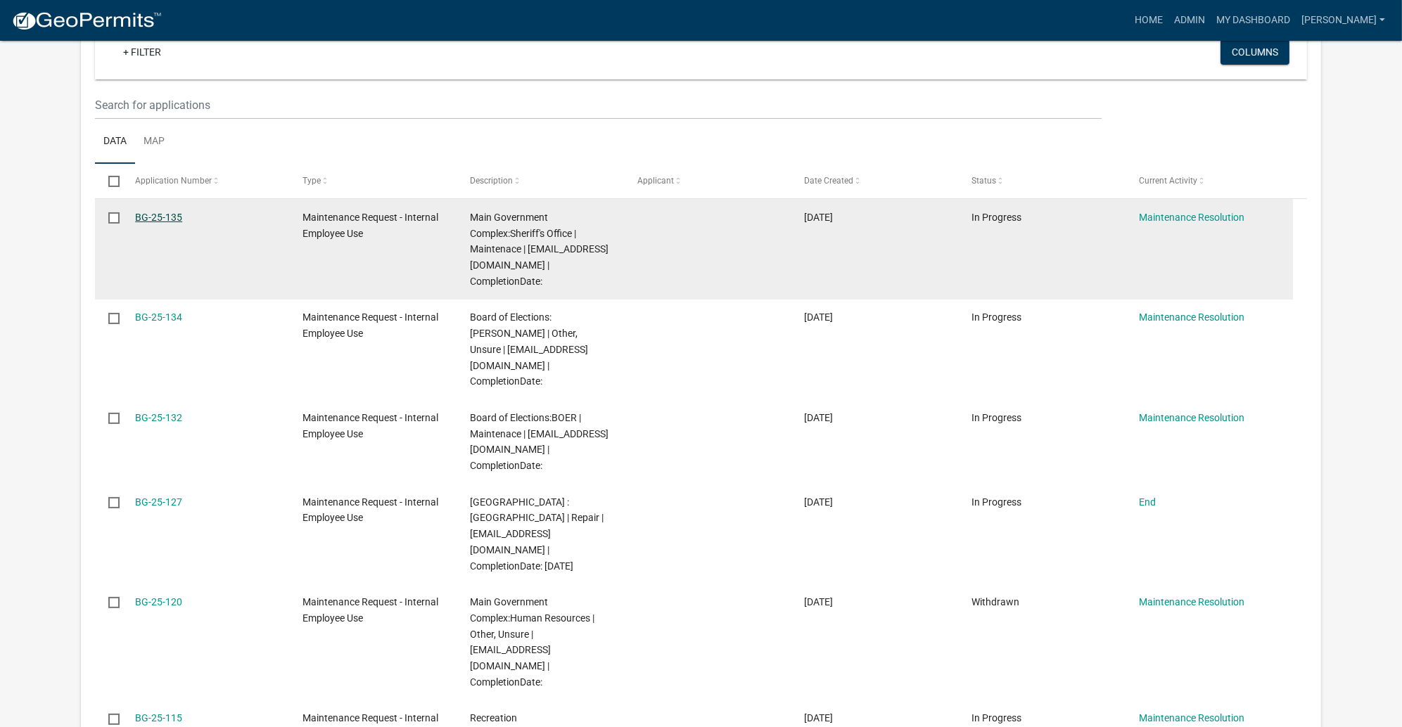
click at [182, 223] on link "BG-25-135" at bounding box center [158, 217] width 47 height 11
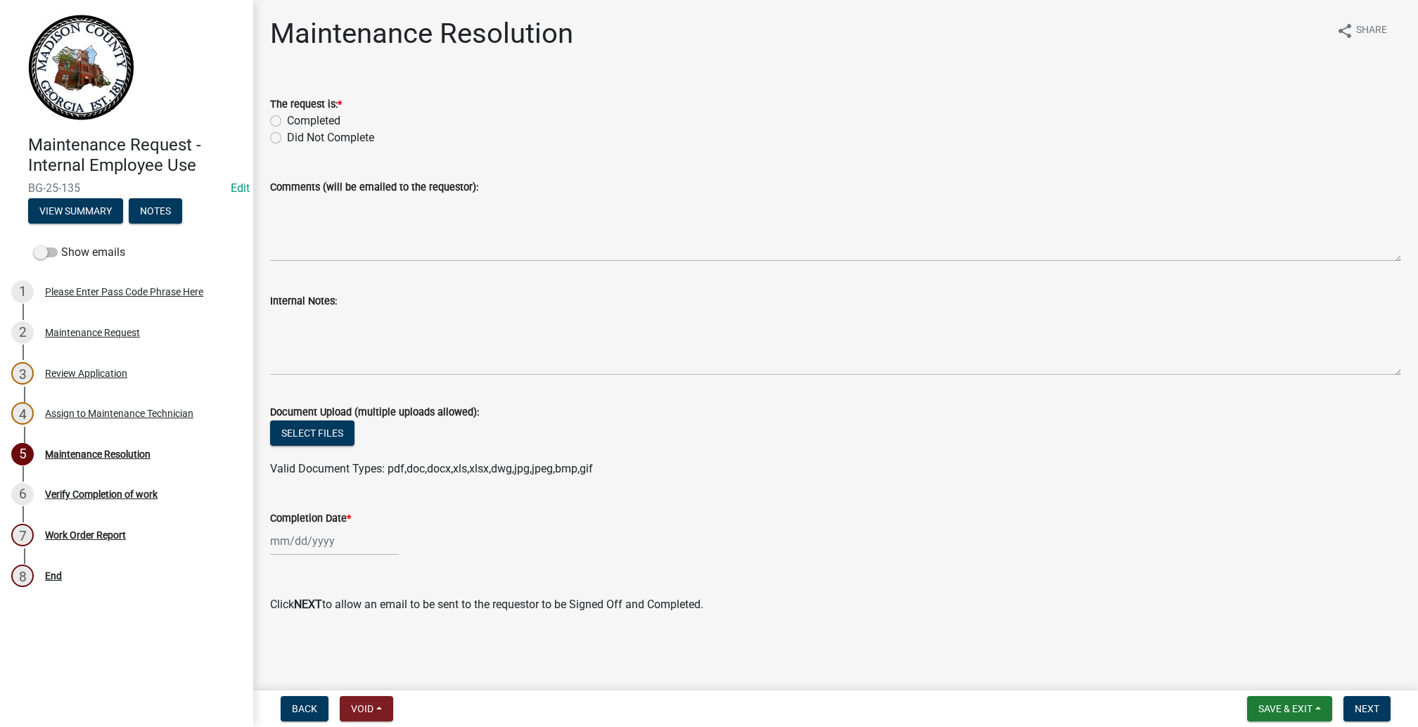
scroll to position [312, 0]
click at [123, 224] on button "View Summary" at bounding box center [75, 210] width 95 height 25
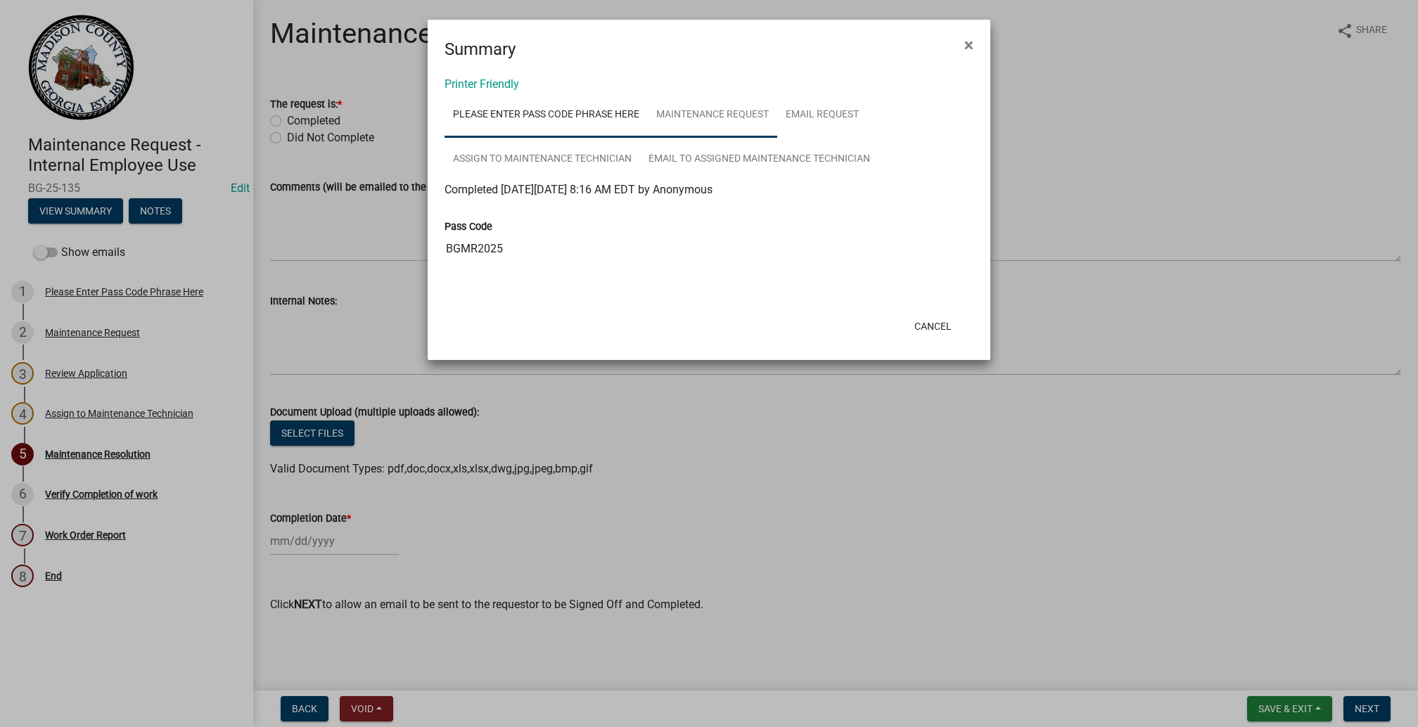
click at [777, 138] on link "Maintenance Request" at bounding box center [712, 115] width 129 height 45
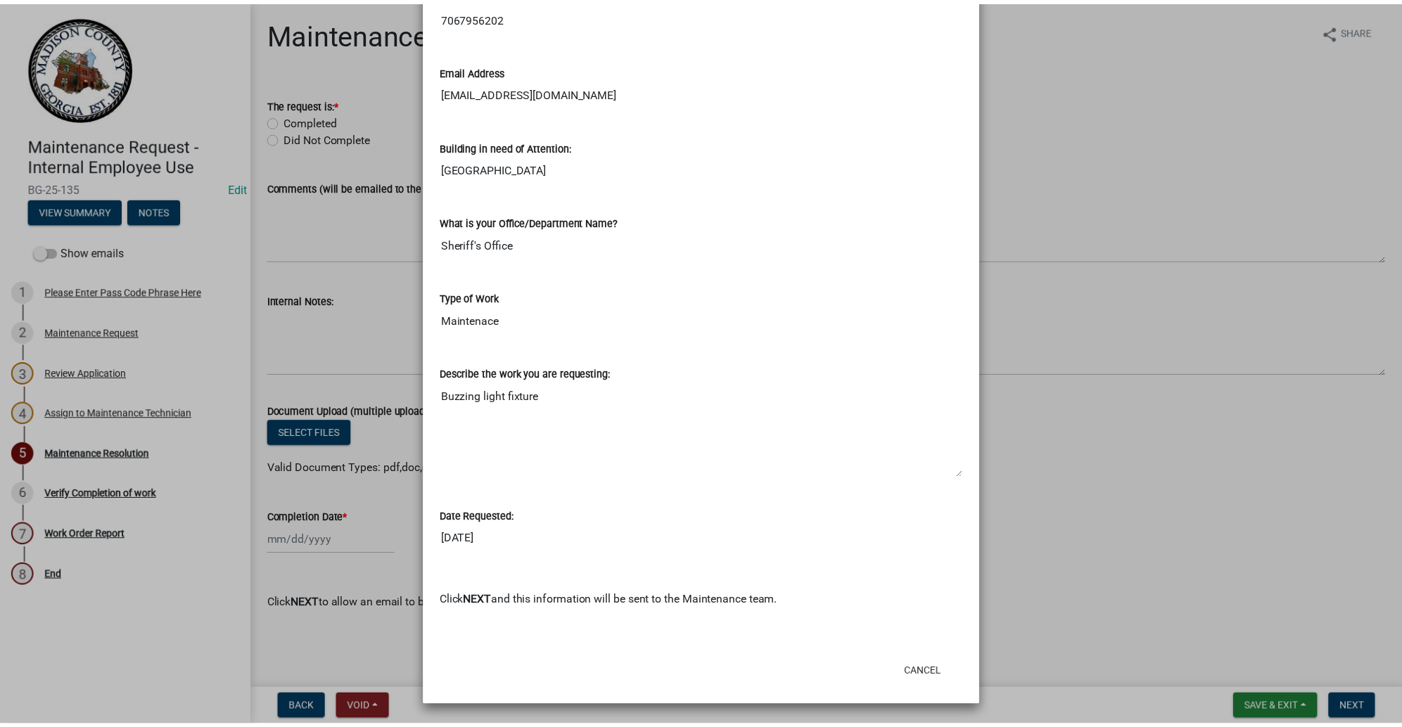
scroll to position [1021, 0]
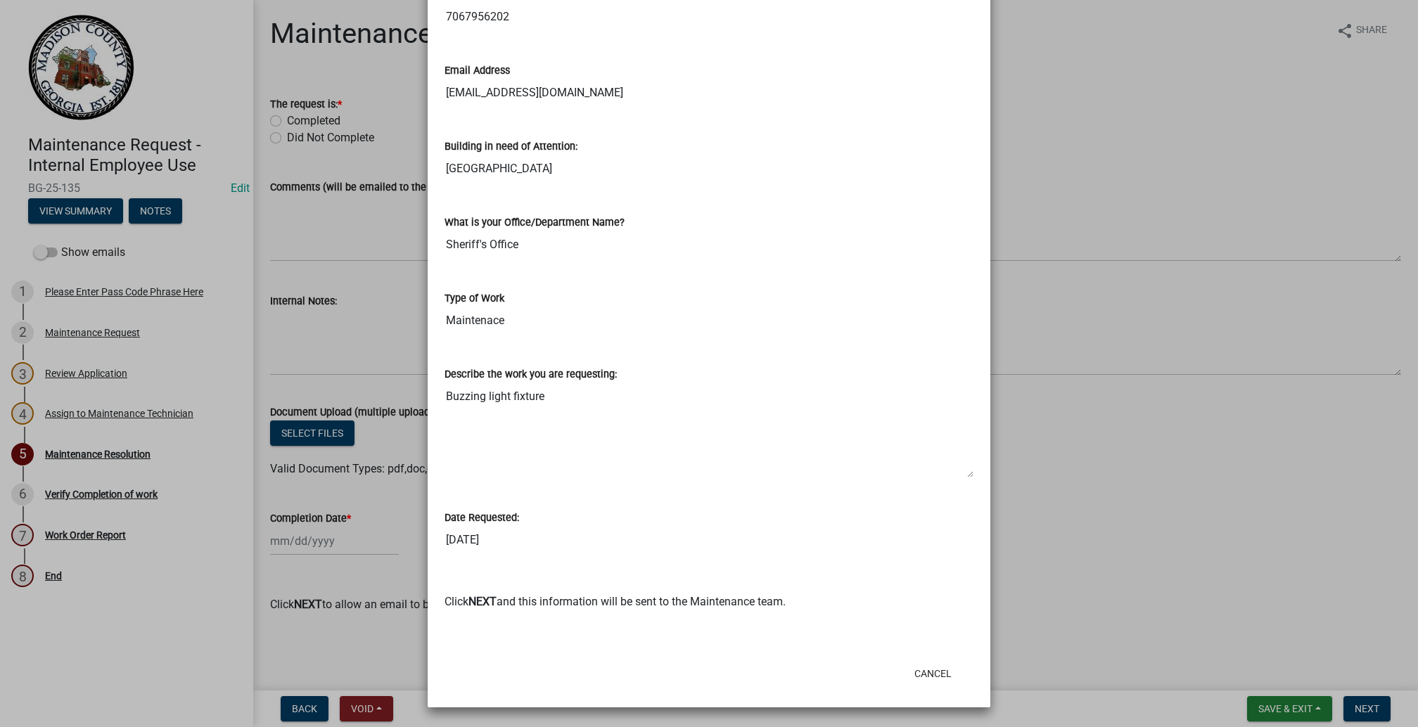
click at [1227, 267] on ngb-modal-window "Summary × Printer Friendly Please Enter Pass Code Phrase Here Maintenance Reque…" at bounding box center [709, 363] width 1418 height 727
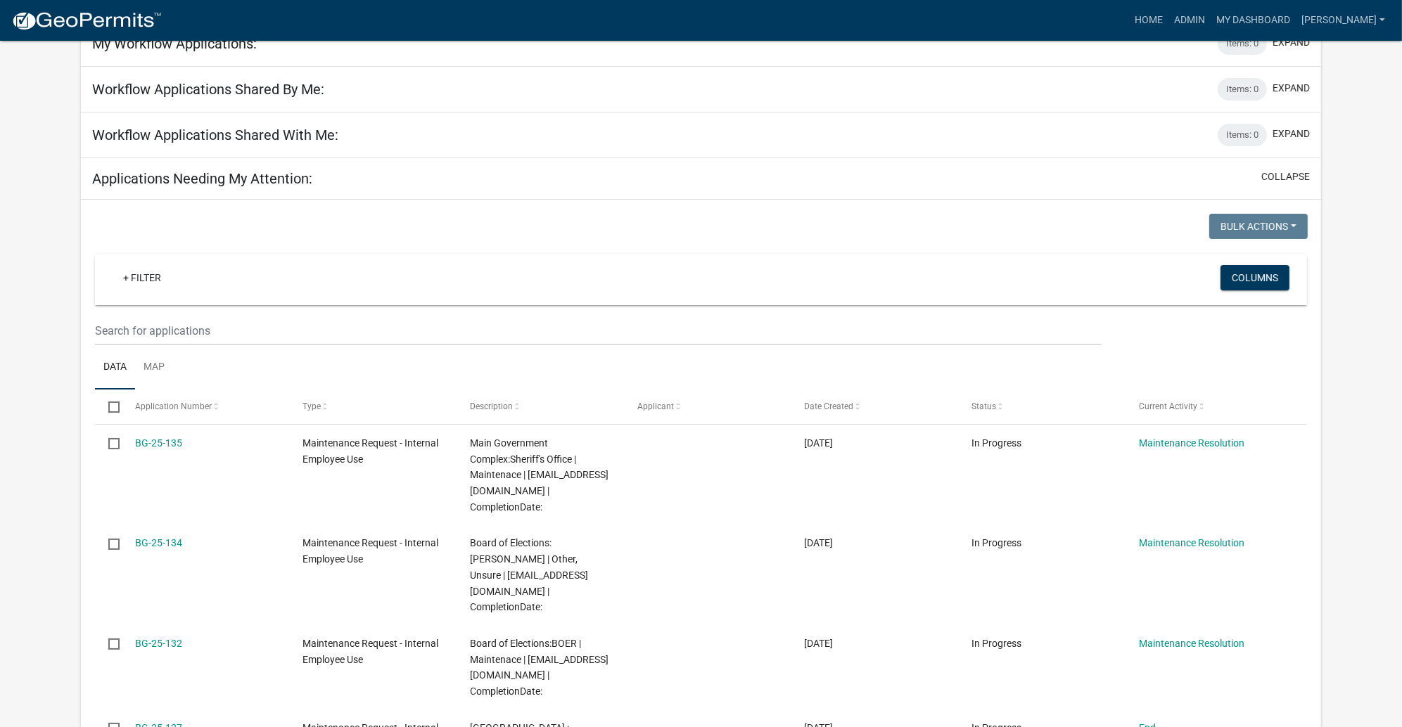
scroll to position [316, 0]
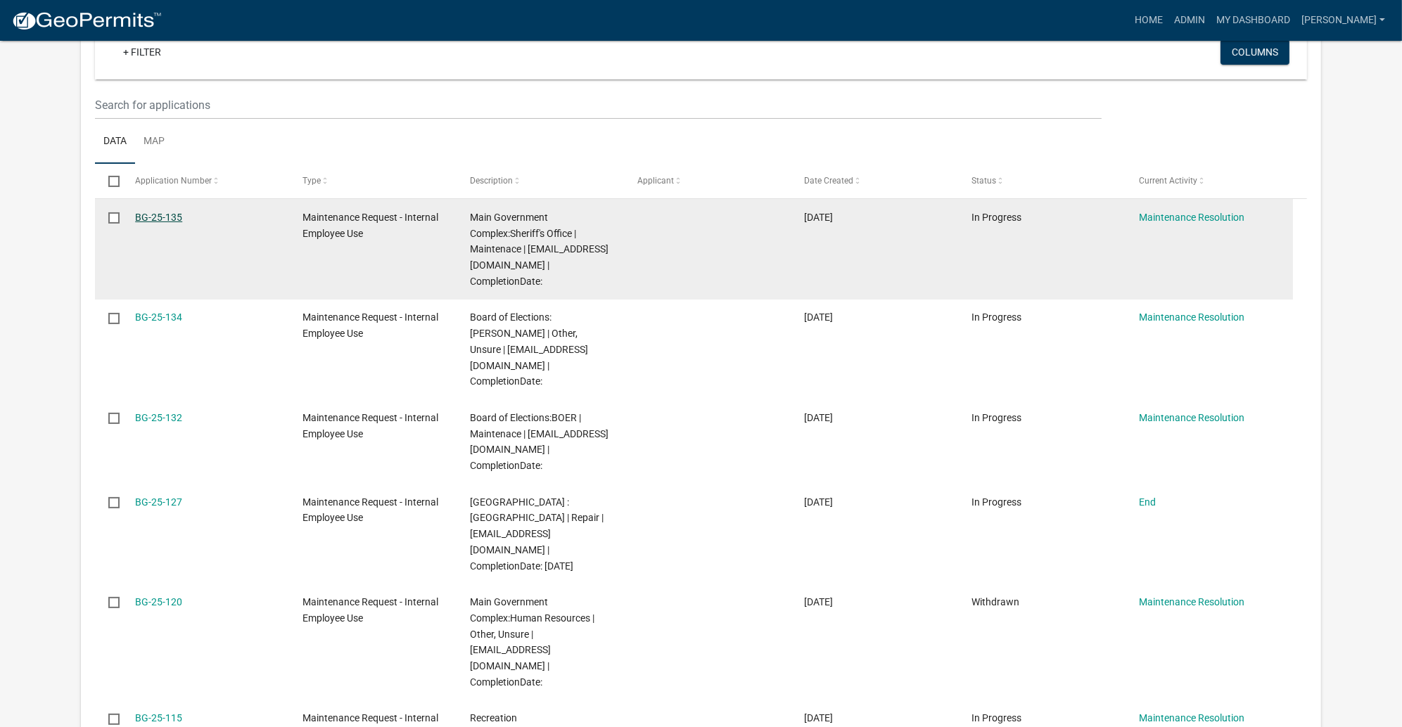
click at [182, 223] on link "BG-25-135" at bounding box center [158, 217] width 47 height 11
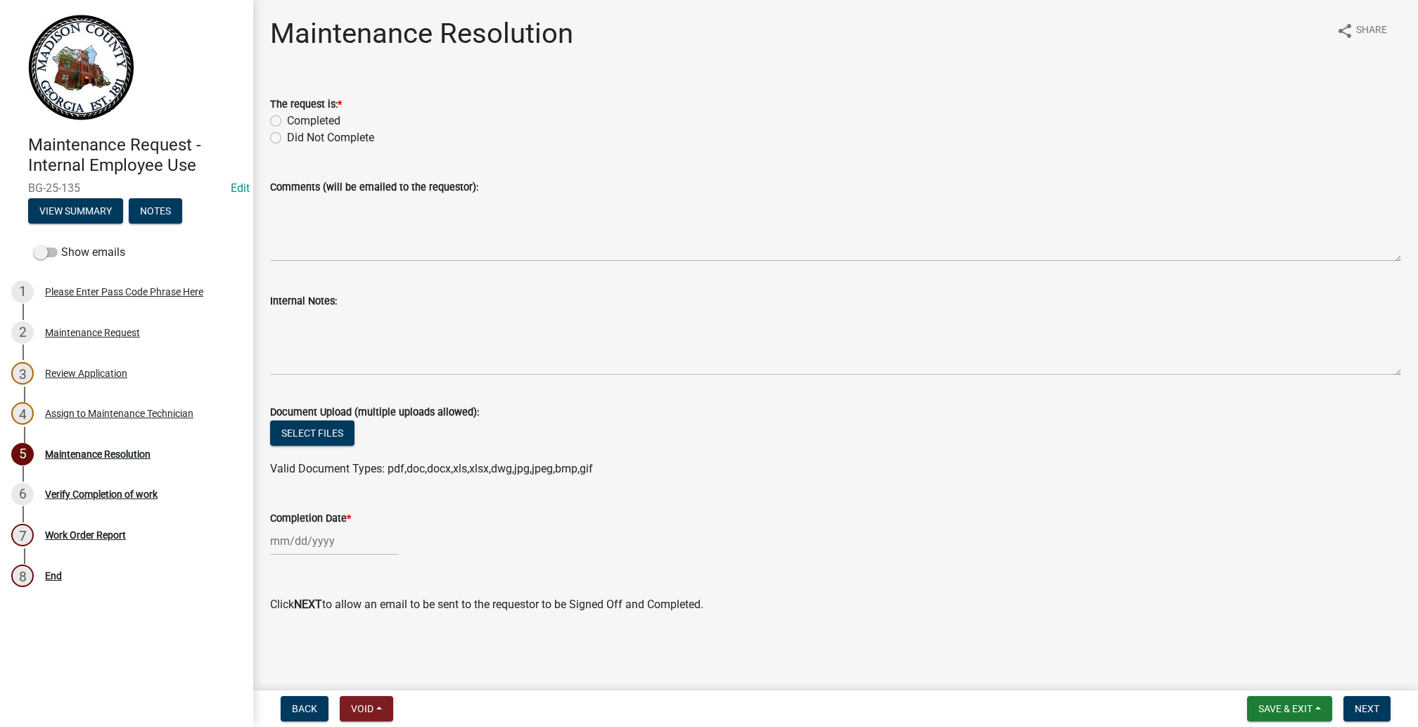
click at [287, 129] on label "Completed" at bounding box center [313, 121] width 53 height 17
click at [287, 122] on input "Completed" at bounding box center [291, 117] width 9 height 9
radio input "true"
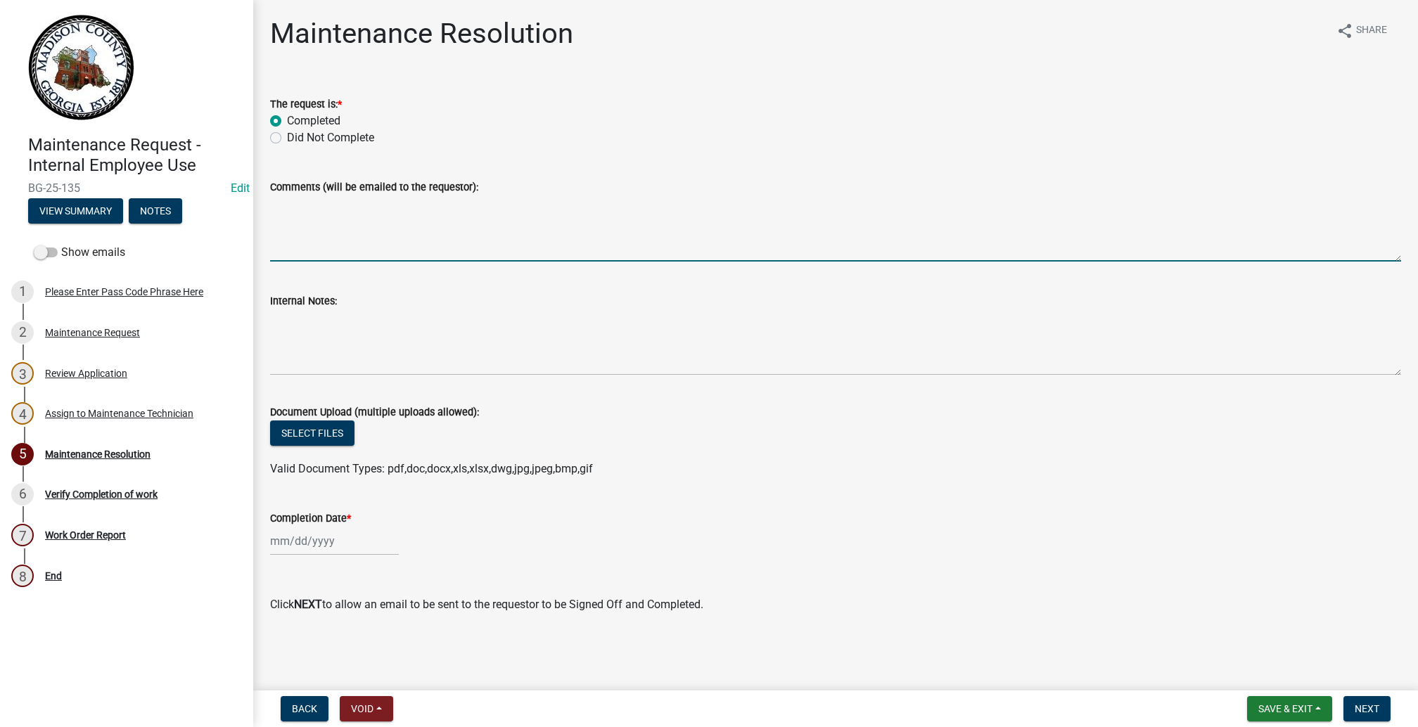
click at [390, 262] on textarea "Comments (will be emailed to the requestor):" at bounding box center [835, 229] width 1131 height 66
click at [449, 262] on textarea "replaced with new 2nd safety valace" at bounding box center [835, 229] width 1131 height 66
type textarea "replaced with new safety valace"
click at [305, 527] on div at bounding box center [334, 541] width 129 height 29
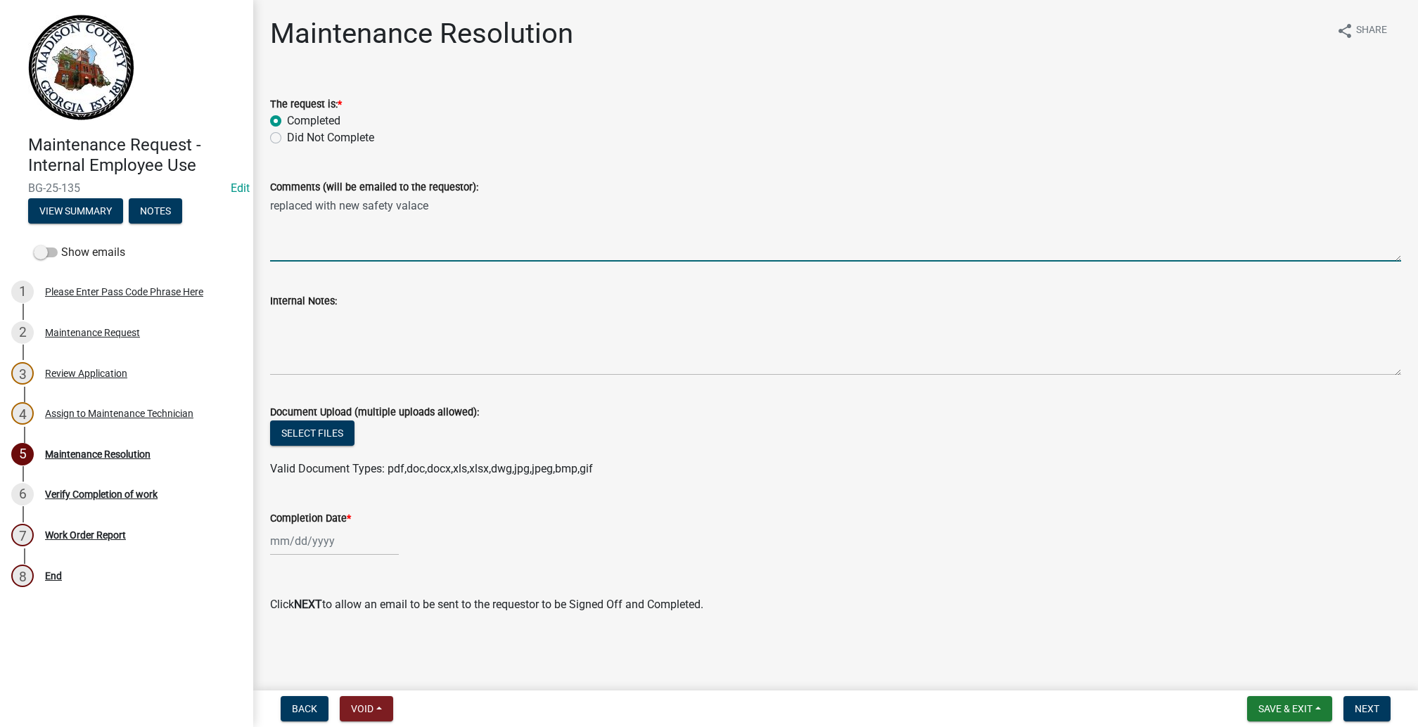
select select "10"
select select "2025"
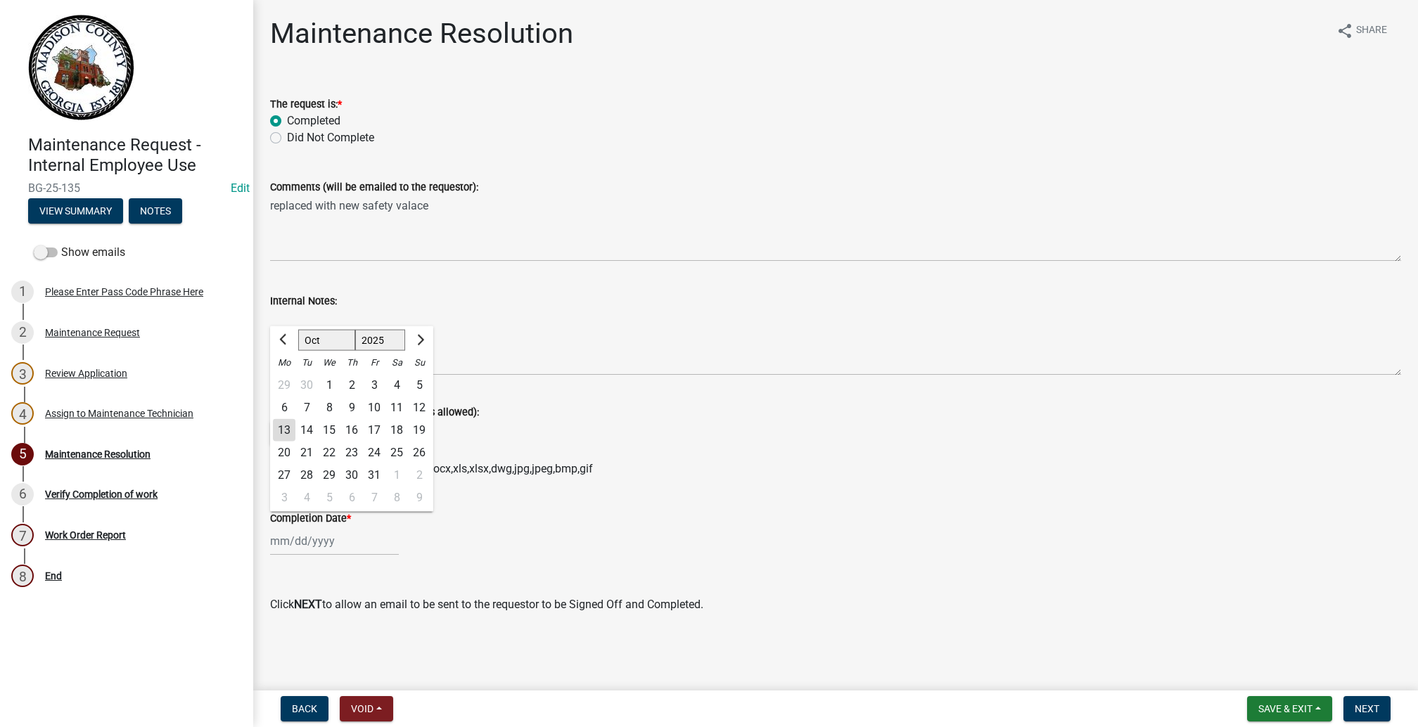
click at [385, 397] on div "10" at bounding box center [374, 408] width 23 height 23
type input "[DATE]"
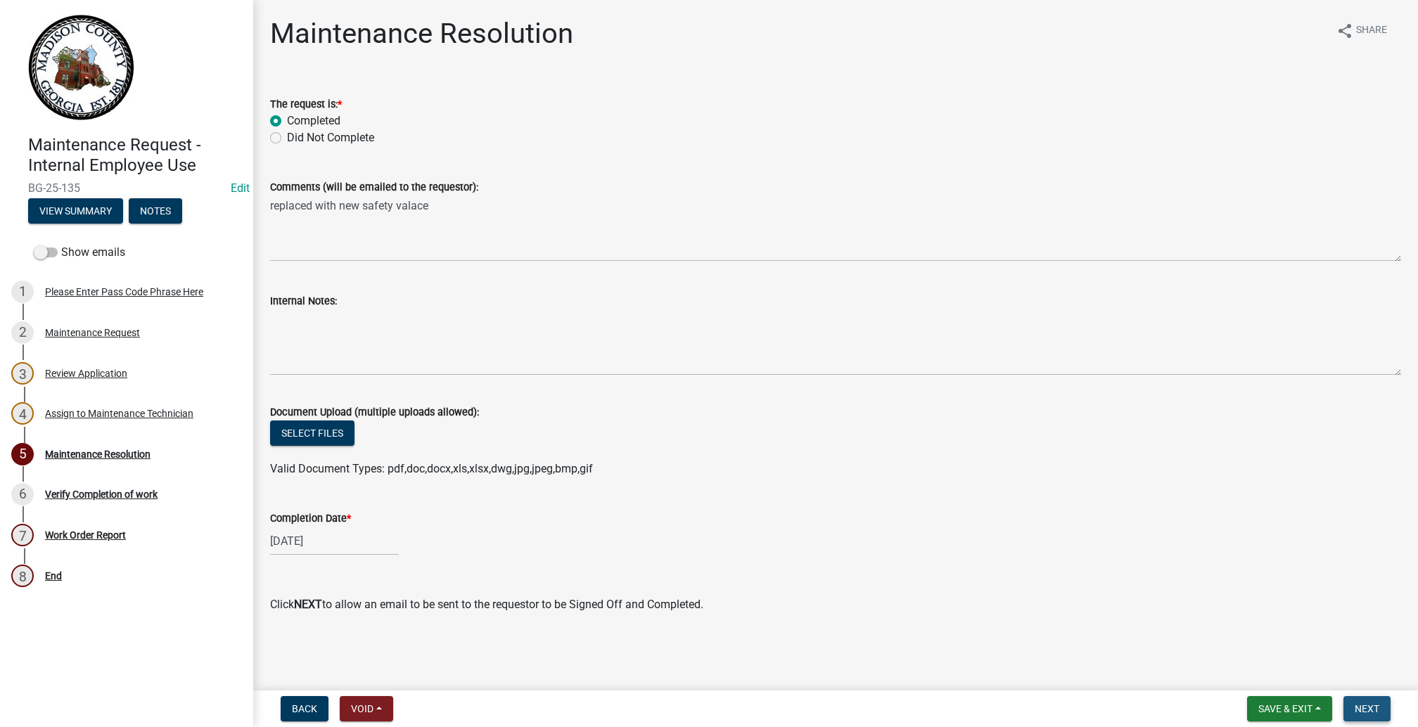
click at [1343, 696] on button "Next" at bounding box center [1366, 708] width 47 height 25
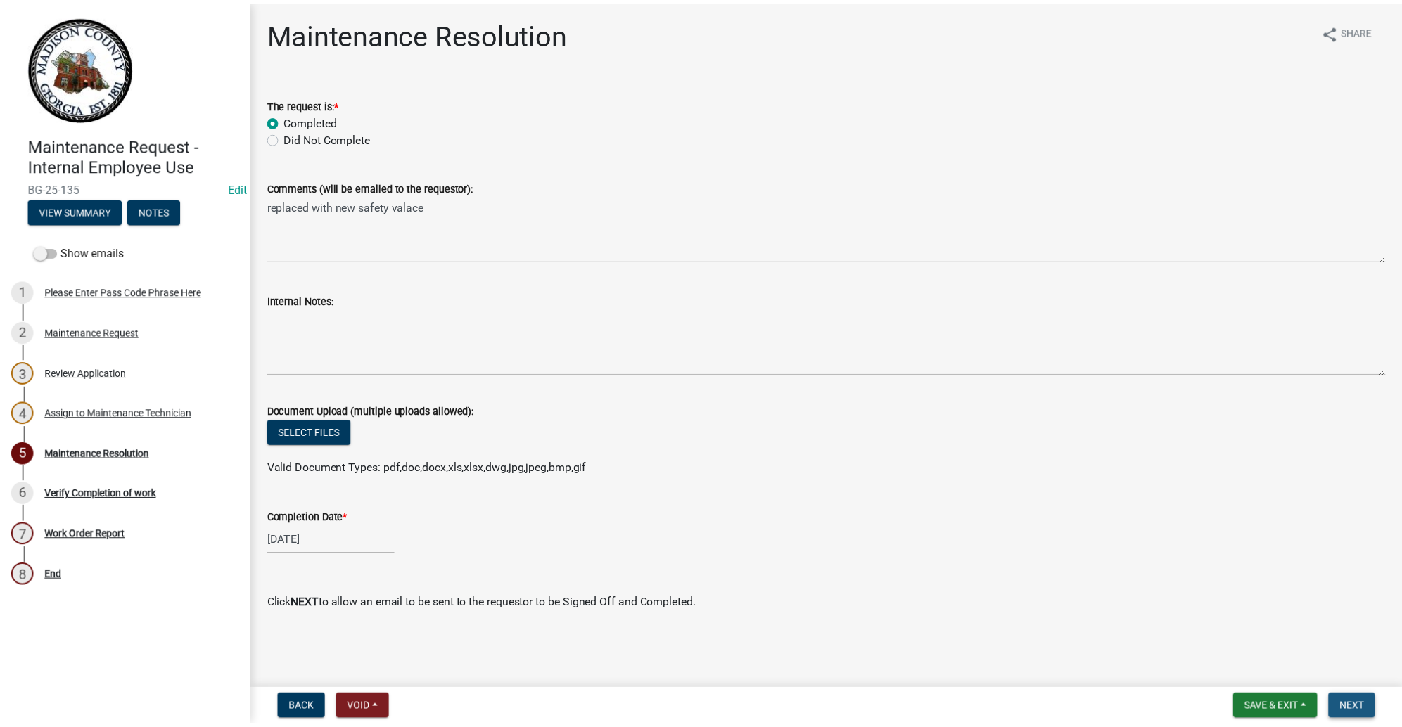
scroll to position [0, 0]
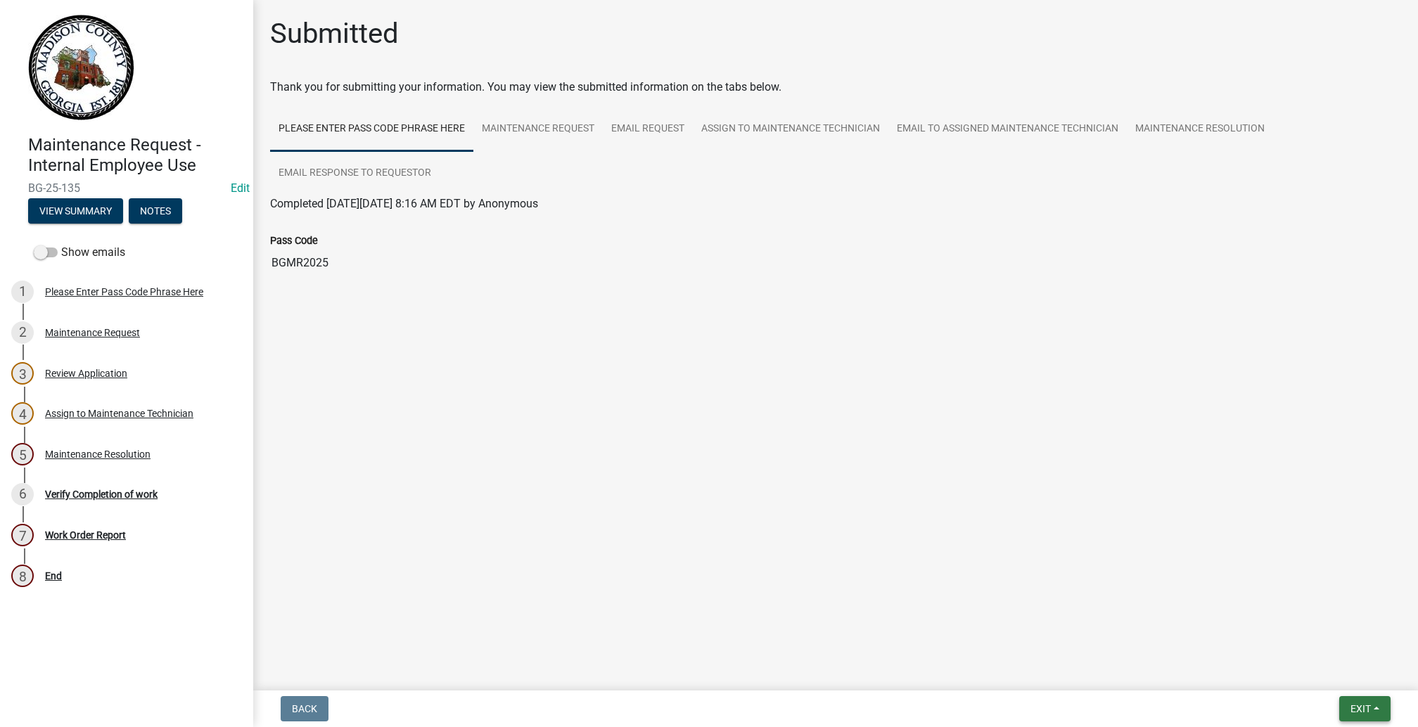
click at [1339, 696] on button "Exit" at bounding box center [1364, 708] width 51 height 25
click at [1291, 643] on button "Save & Exit" at bounding box center [1334, 660] width 113 height 34
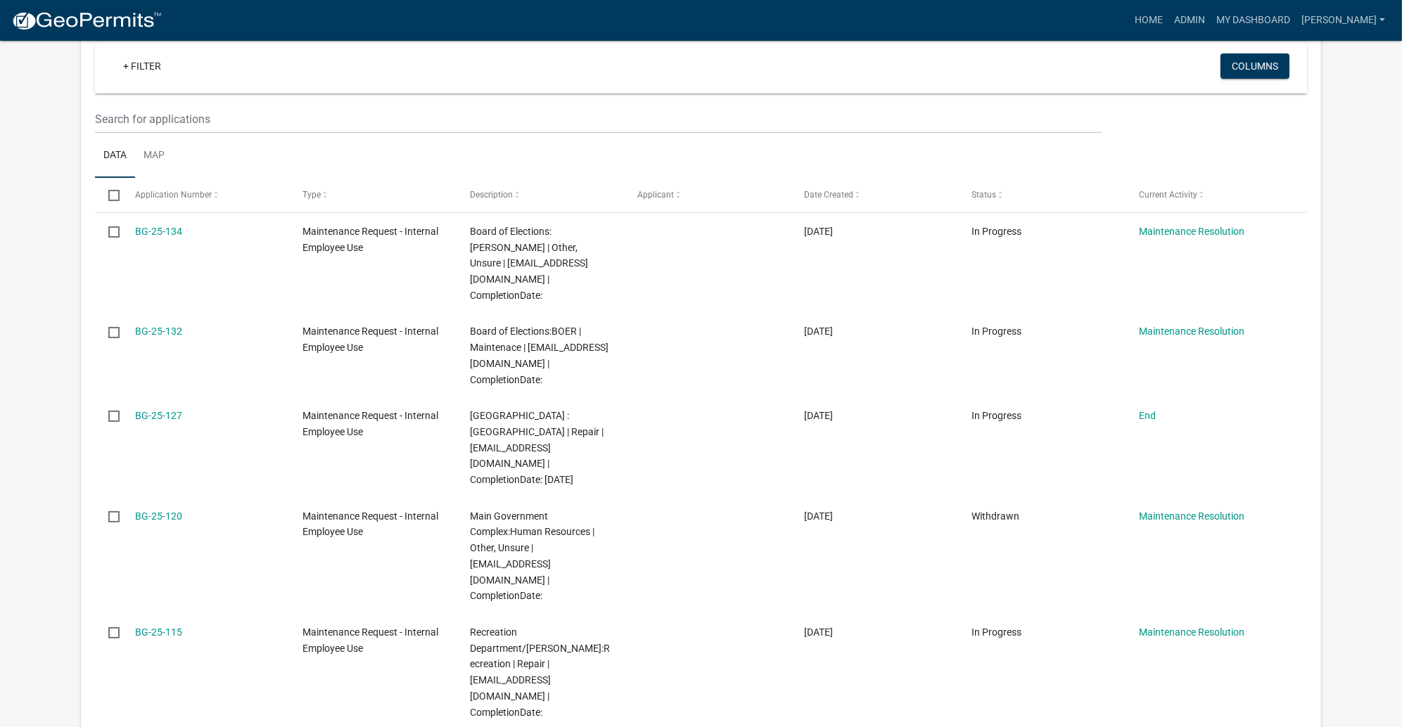
scroll to position [316, 0]
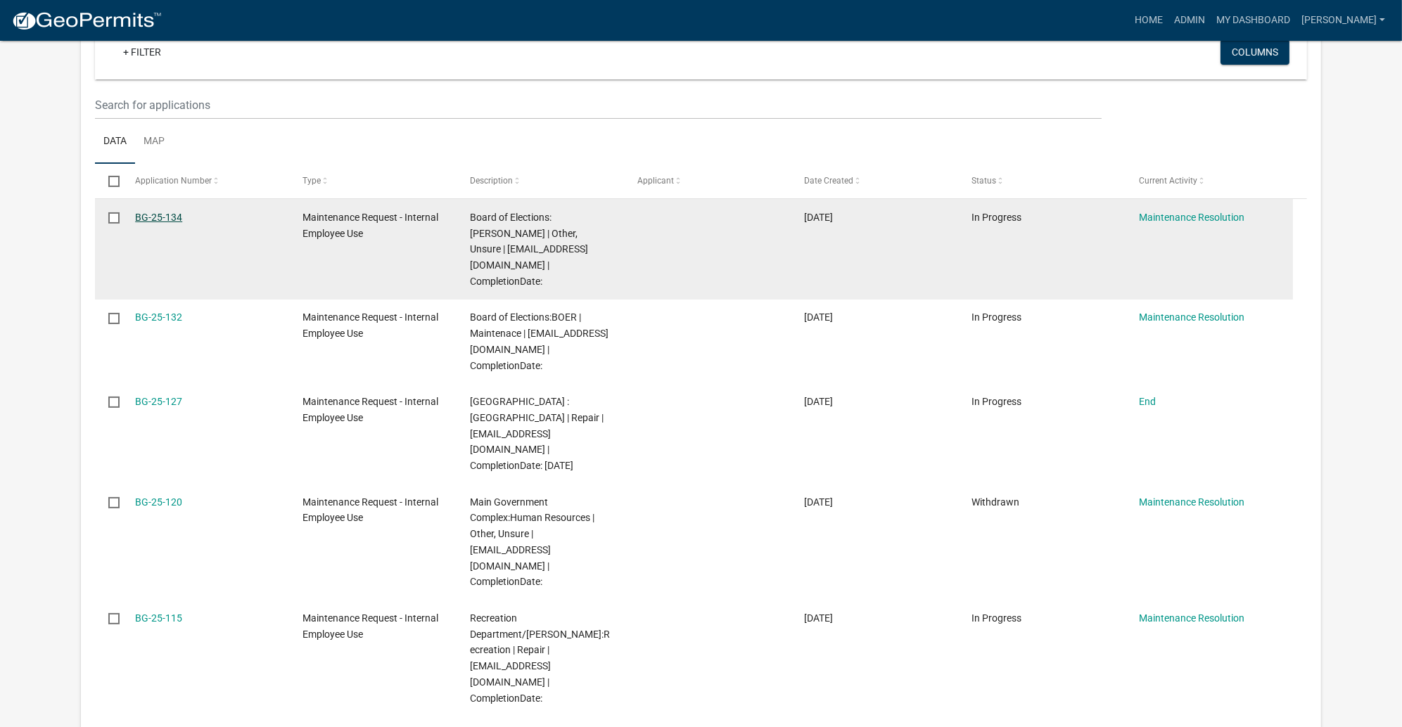
click at [182, 223] on link "BG-25-134" at bounding box center [158, 217] width 47 height 11
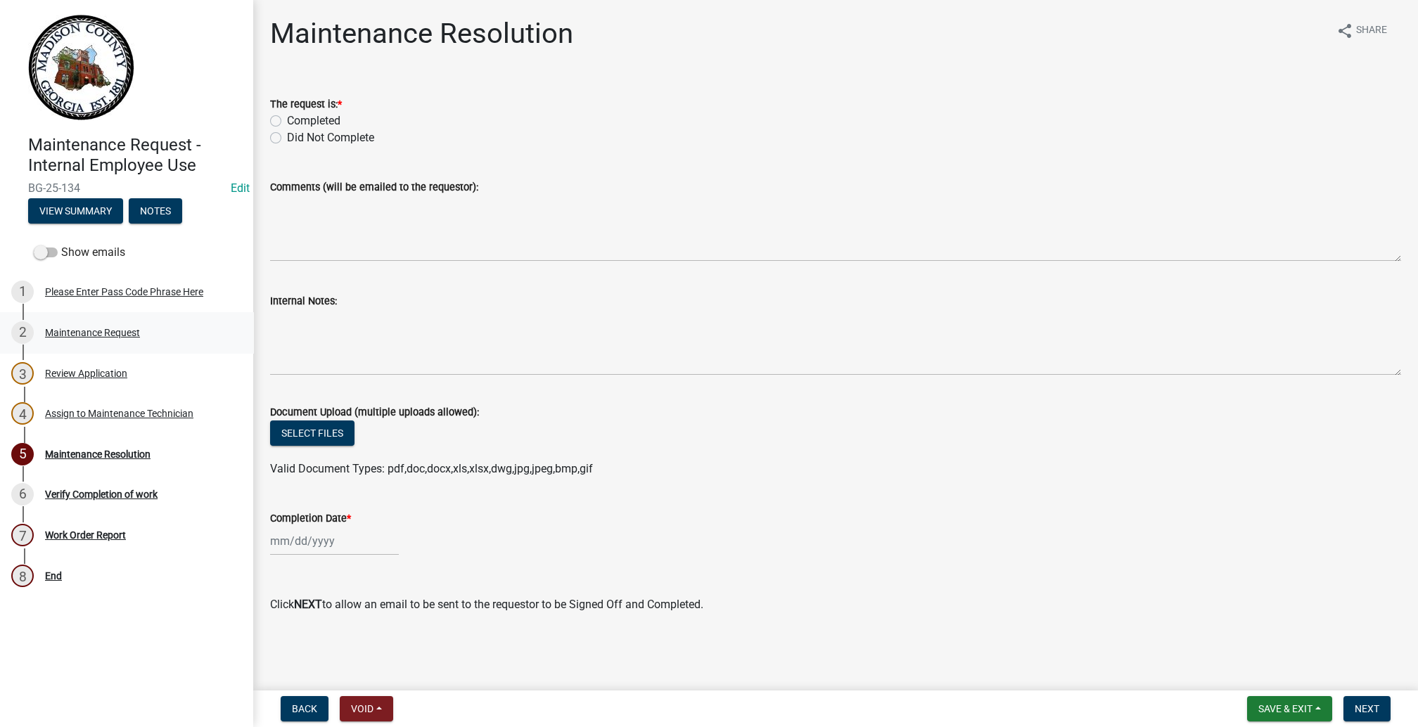
click at [99, 338] on div "Maintenance Request" at bounding box center [92, 333] width 95 height 10
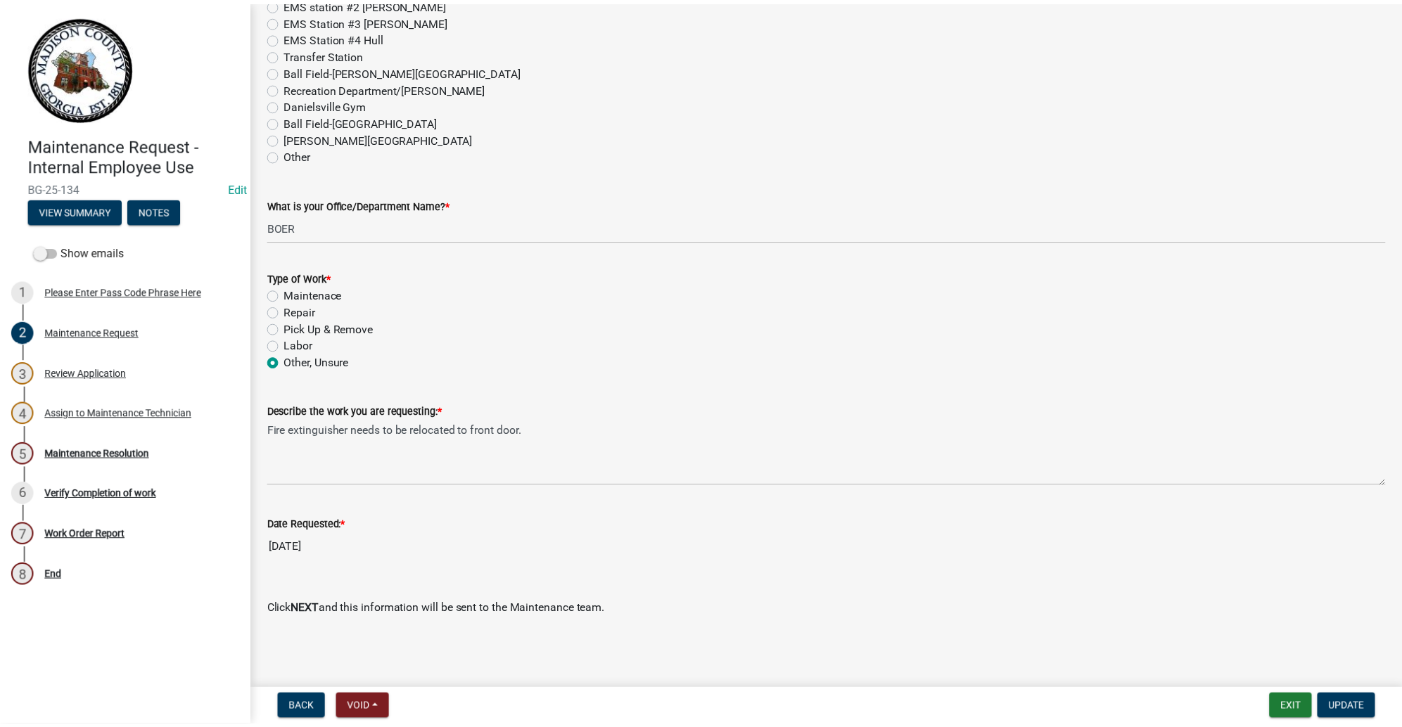
scroll to position [1480, 0]
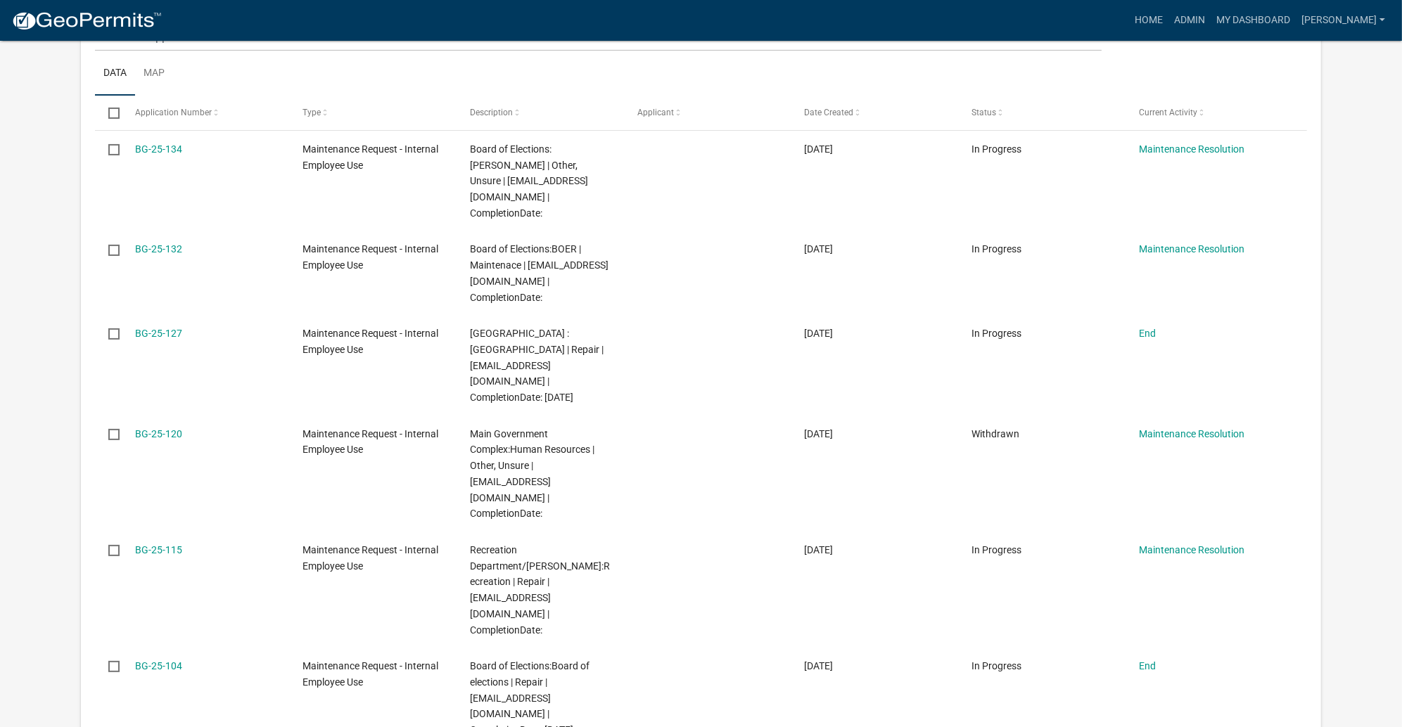
scroll to position [422, 0]
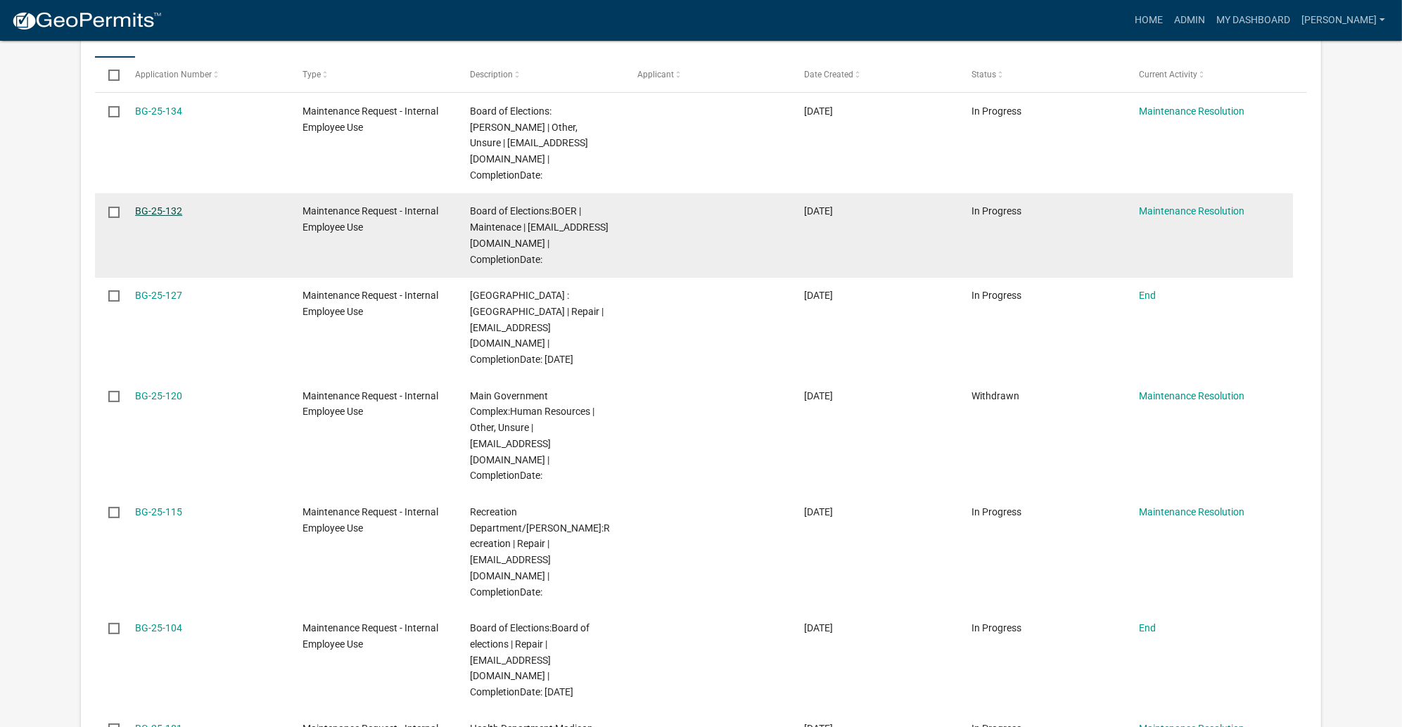
click at [179, 217] on link "BG-25-132" at bounding box center [158, 210] width 47 height 11
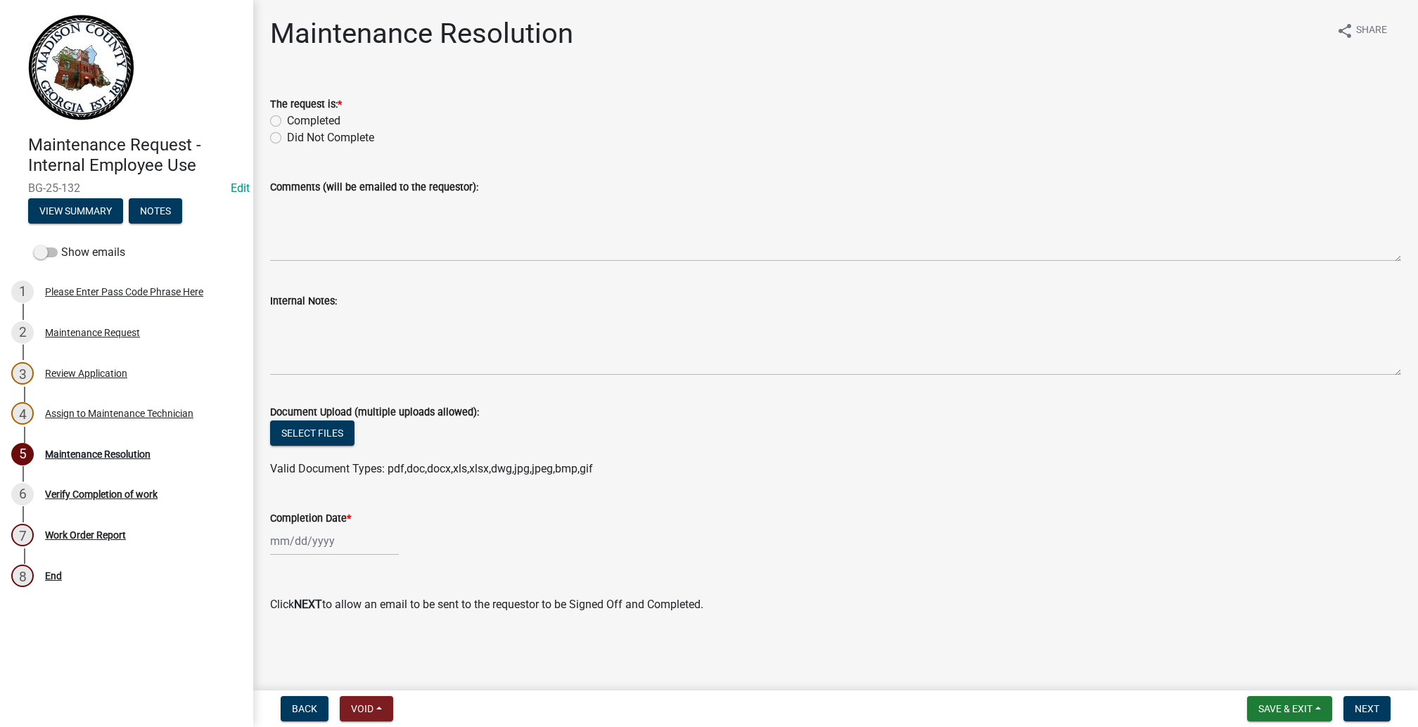
scroll to position [312, 0]
click at [129, 338] on div "Maintenance Request" at bounding box center [92, 333] width 95 height 10
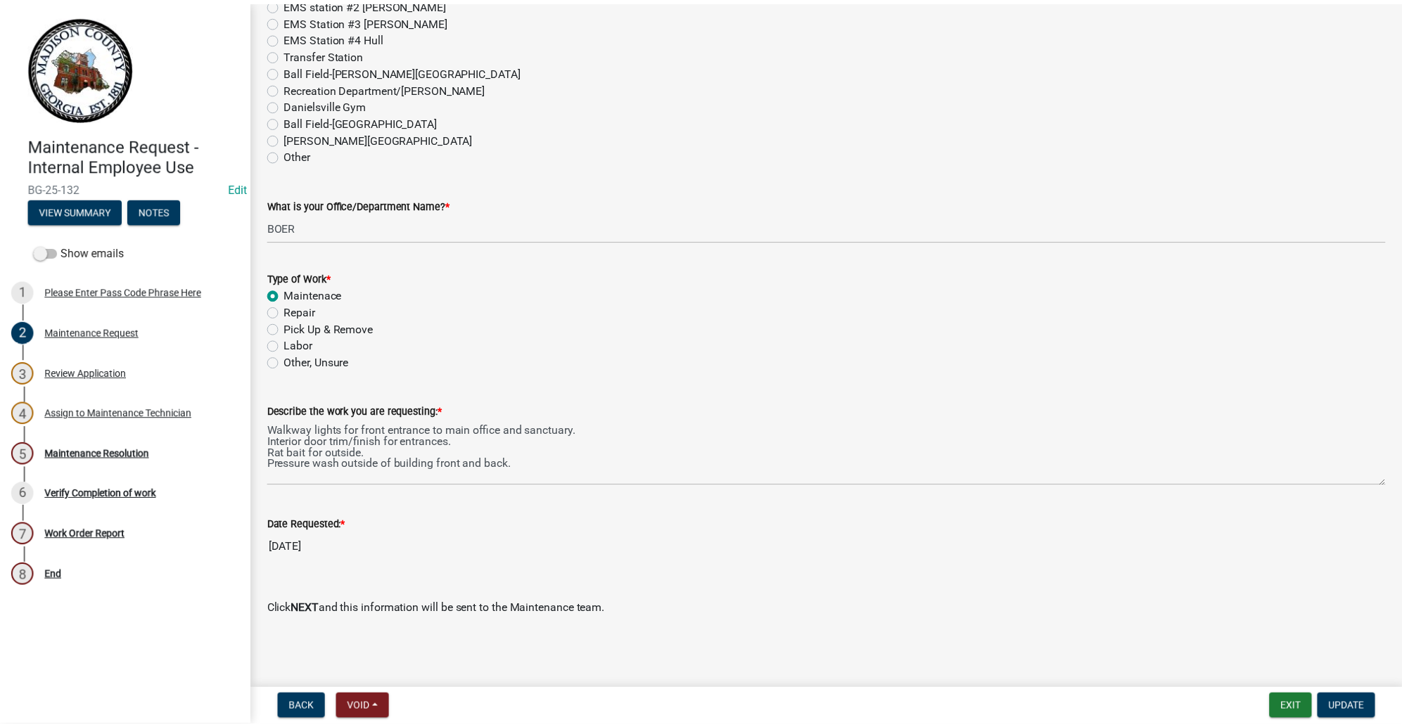
scroll to position [1265, 0]
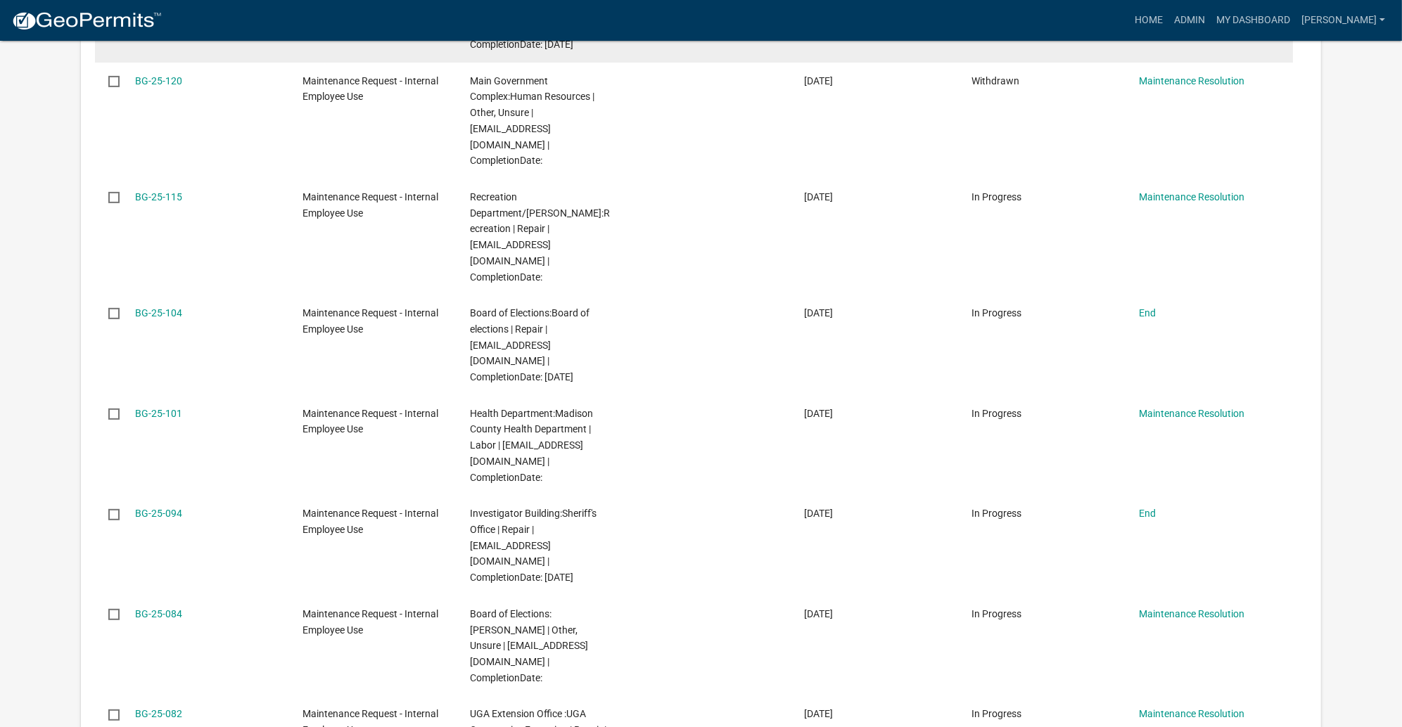
scroll to position [738, 0]
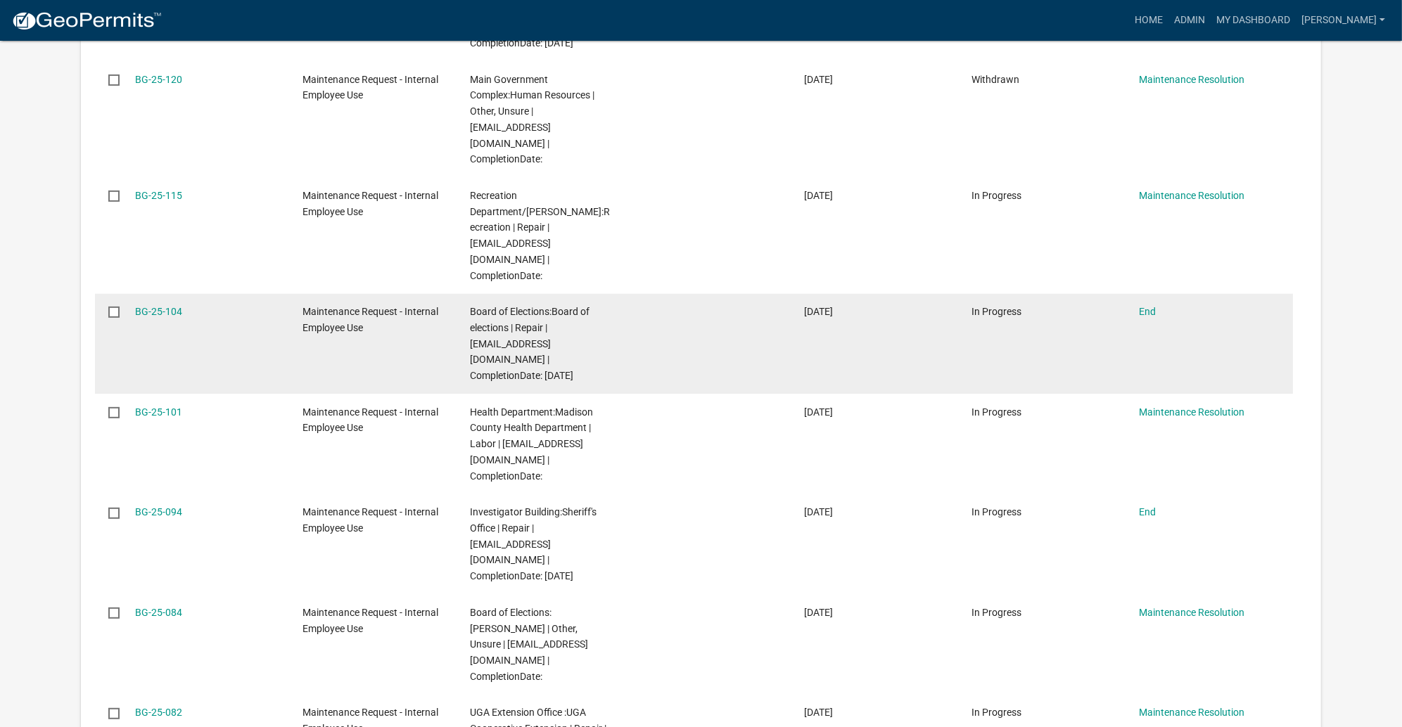
click at [192, 395] on datatable-body-cell "BG-25-104" at bounding box center [205, 344] width 167 height 101
click at [182, 317] on link "BG-25-104" at bounding box center [158, 311] width 47 height 11
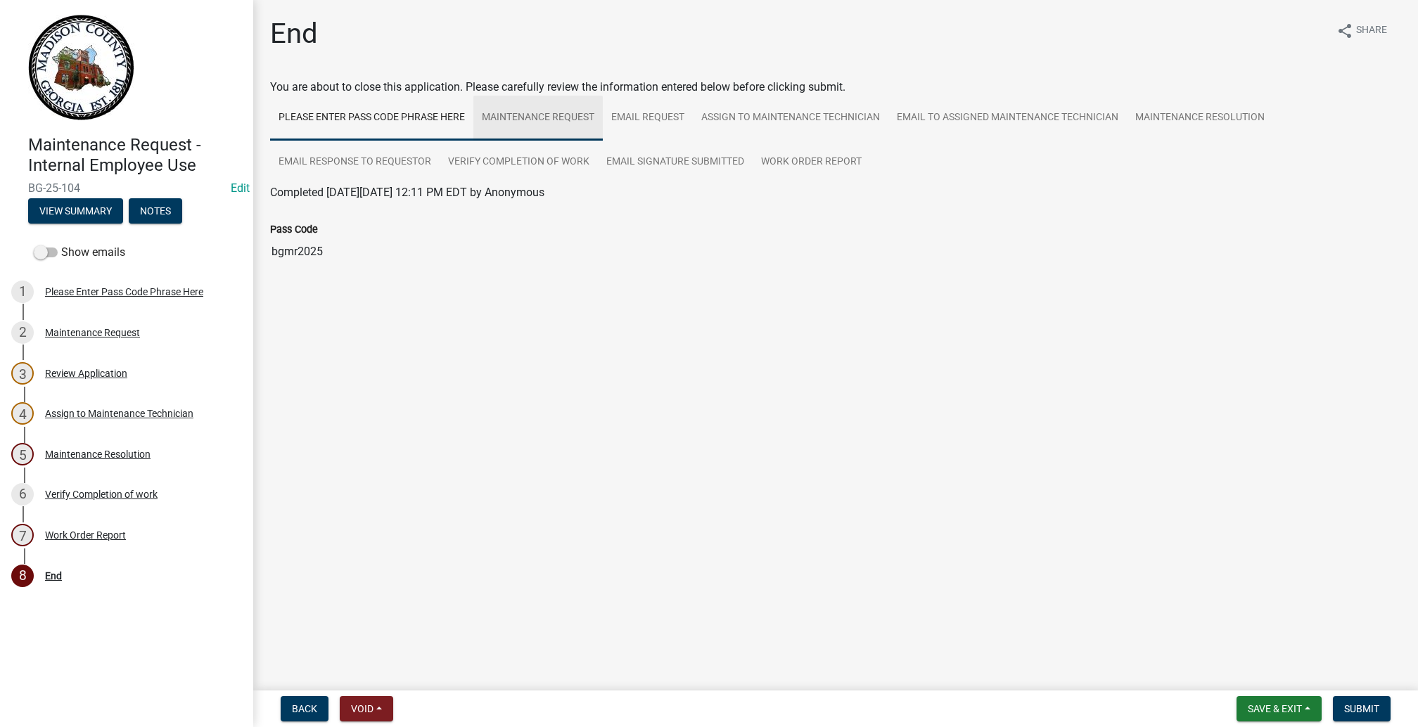
click at [603, 141] on link "Maintenance Request" at bounding box center [537, 118] width 129 height 45
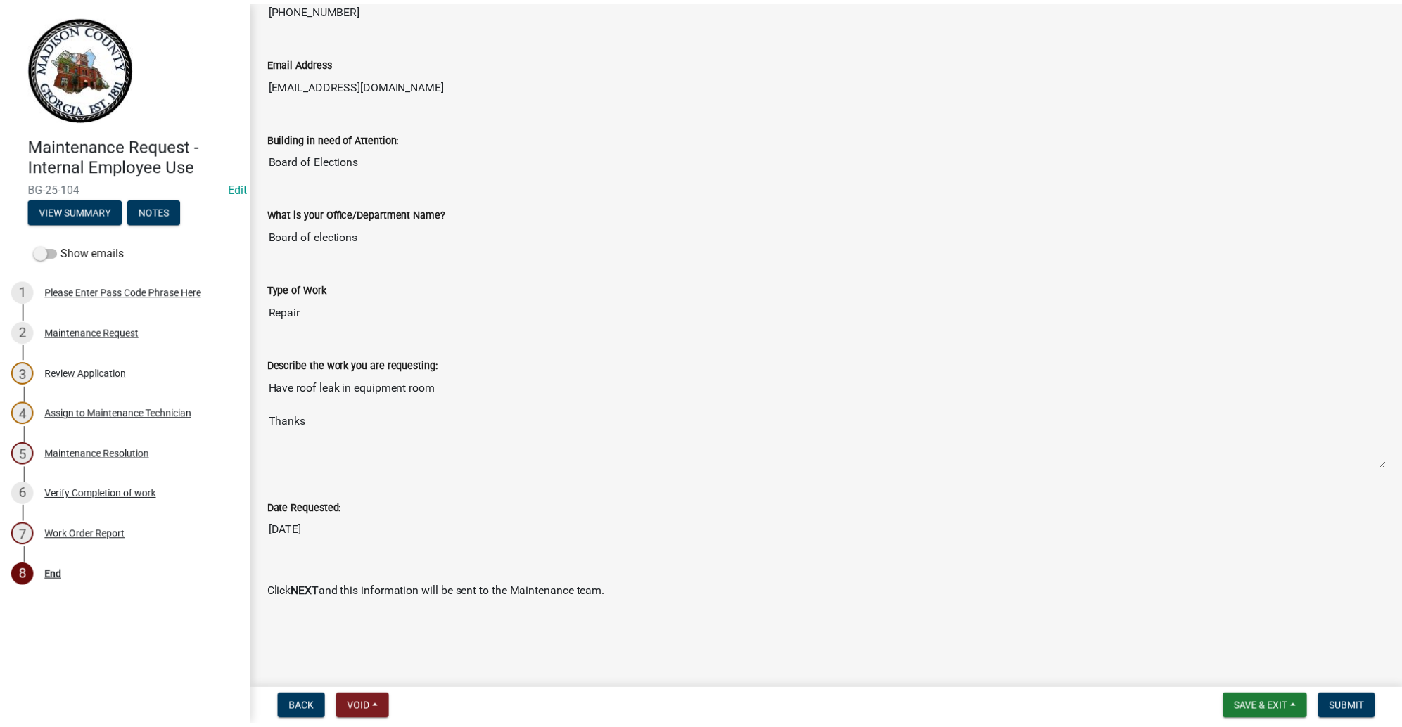
scroll to position [632, 0]
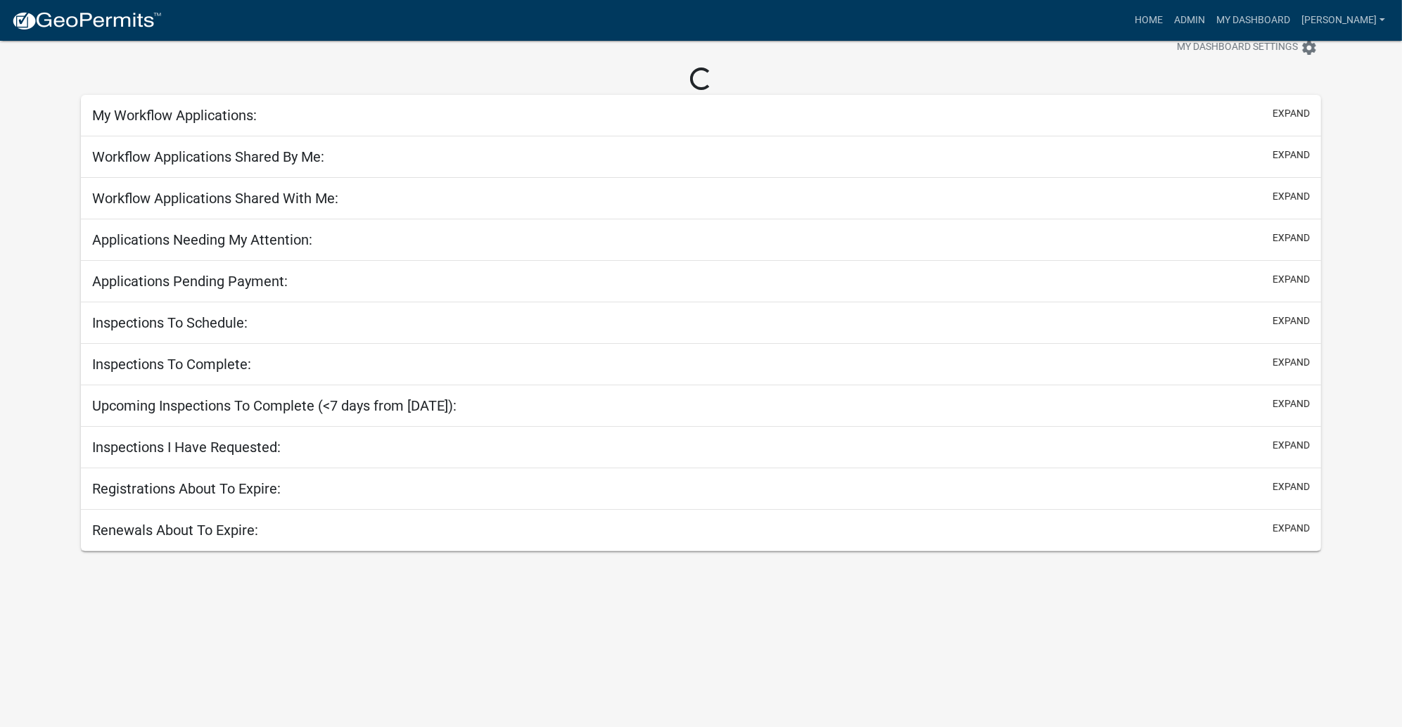
scroll to position [144, 0]
